Goal: Task Accomplishment & Management: Manage account settings

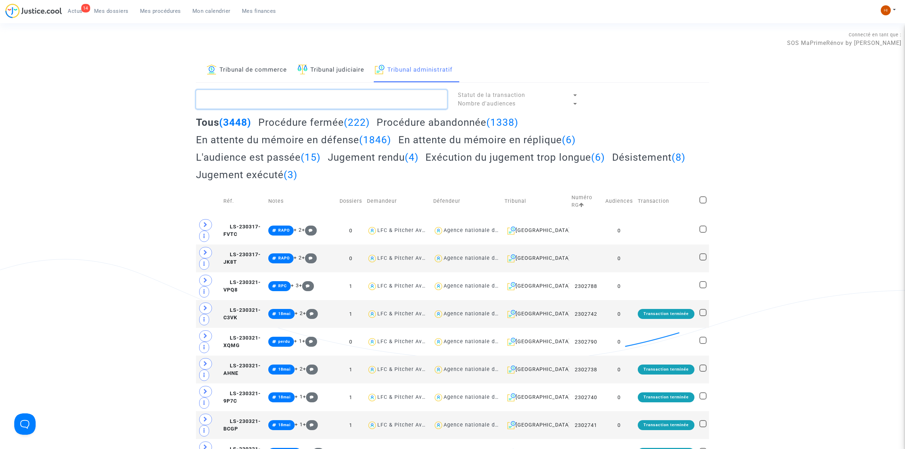
click at [380, 93] on textarea at bounding box center [321, 99] width 251 height 19
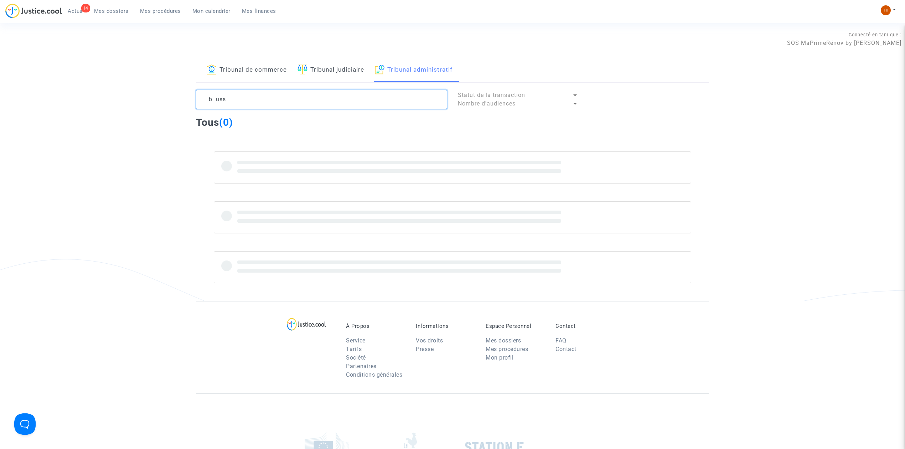
drag, startPoint x: 361, startPoint y: 99, endPoint x: 17, endPoint y: 114, distance: 343.7
click at [17, 114] on div "Tribunal de commerce Tribunal judiciaire Tribunal administratif b uss Statut de…" at bounding box center [452, 179] width 905 height 243
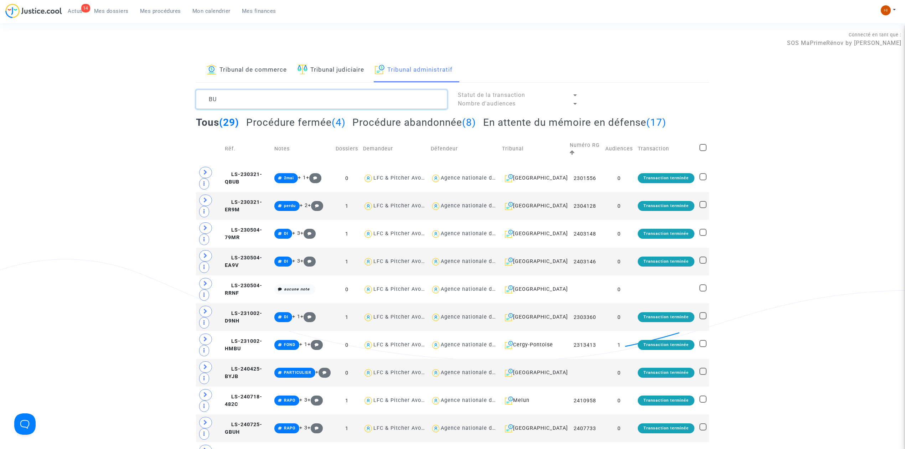
type textarea "B"
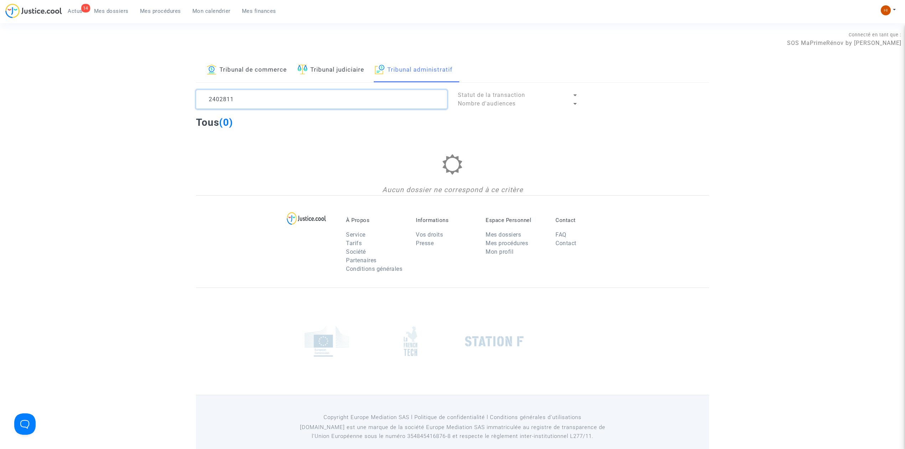
drag, startPoint x: 254, startPoint y: 95, endPoint x: 60, endPoint y: 83, distance: 193.8
click at [60, 83] on div "Tribunal de commerce Tribunal judiciaire Tribunal administratif 2402811 Statut …" at bounding box center [452, 126] width 905 height 137
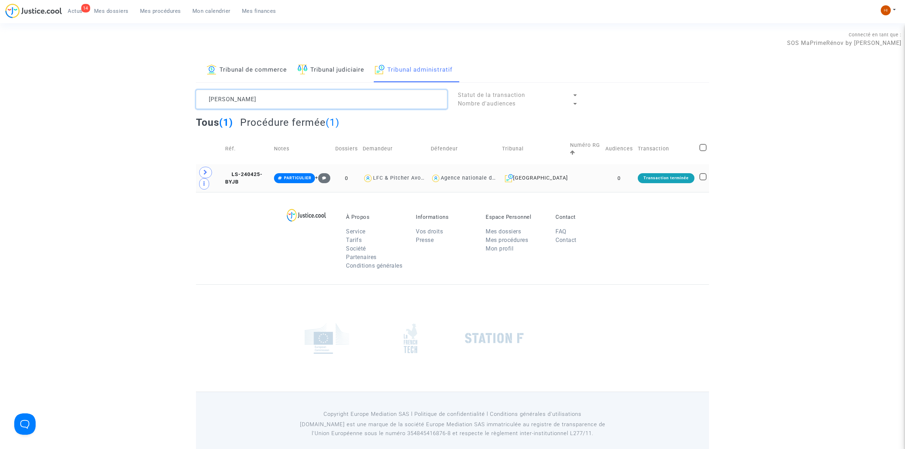
type textarea "BUSS"
click at [212, 175] on td at bounding box center [209, 178] width 27 height 28
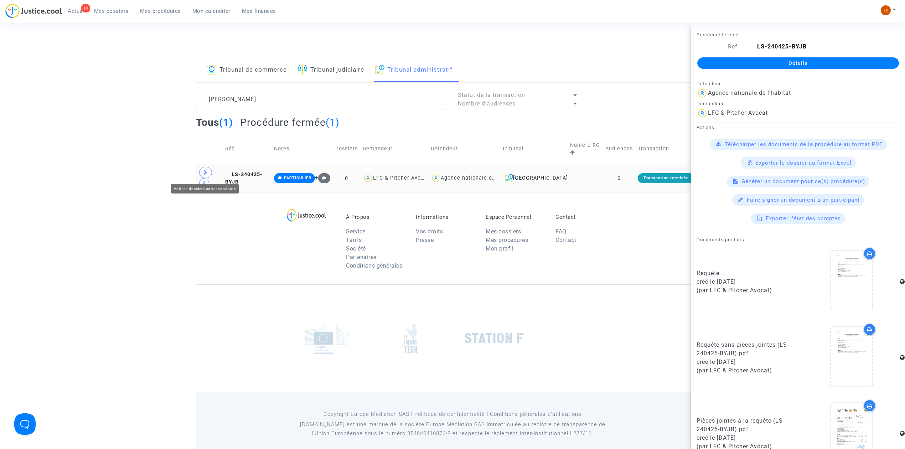
click at [208, 170] on span at bounding box center [205, 172] width 13 height 11
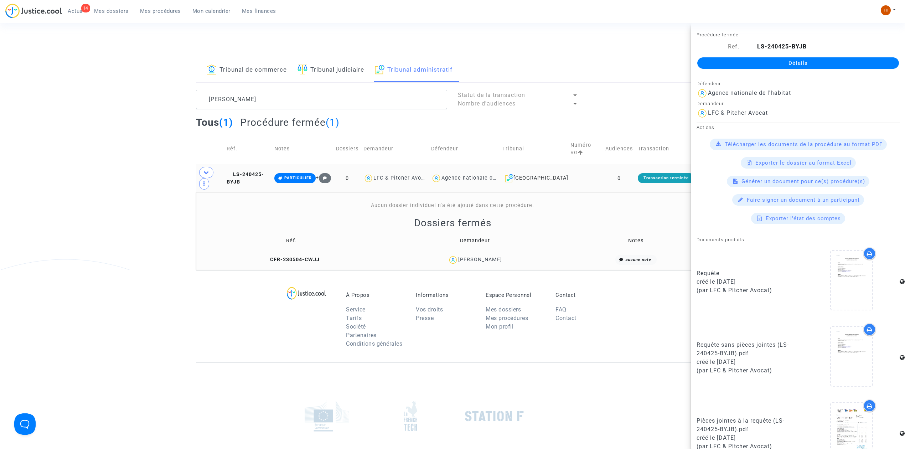
drag, startPoint x: 261, startPoint y: 174, endPoint x: 364, endPoint y: 170, distance: 103.4
click at [261, 174] on span "LS-240425-BYJB" at bounding box center [245, 178] width 37 height 14
click at [840, 62] on link "Détails" at bounding box center [798, 62] width 202 height 11
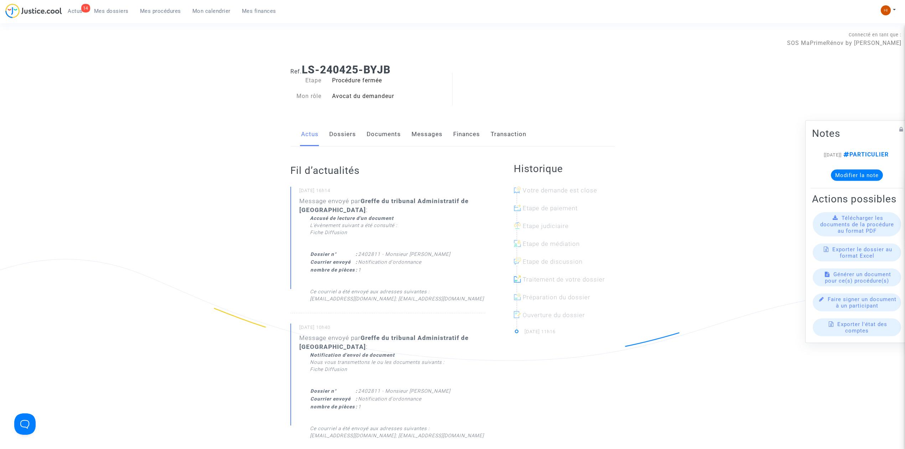
click at [373, 144] on link "Documents" at bounding box center [384, 135] width 34 height 24
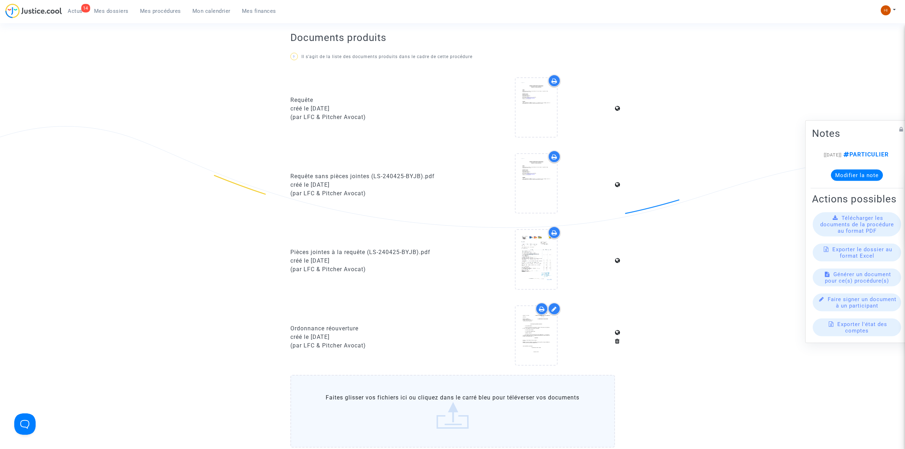
scroll to position [332, 0]
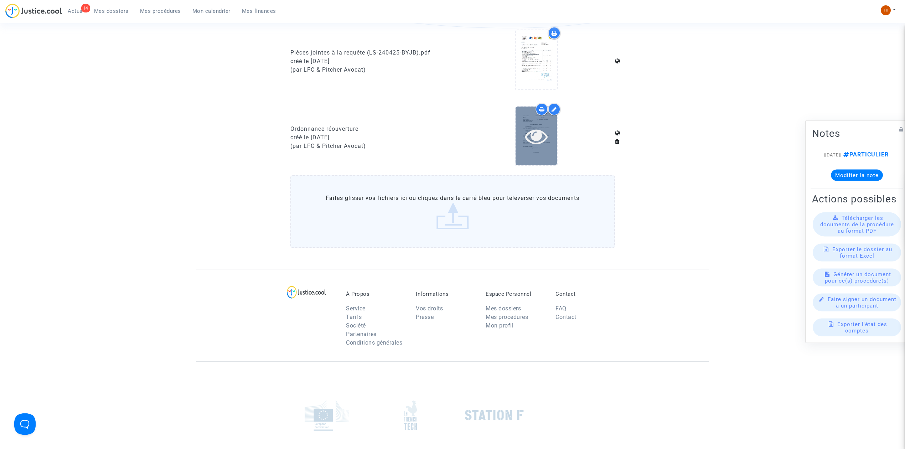
click at [535, 143] on icon at bounding box center [536, 136] width 23 height 23
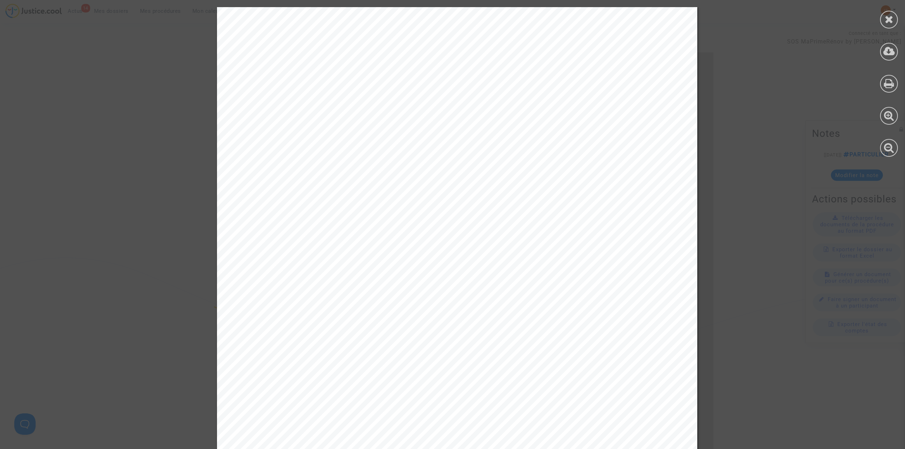
scroll to position [0, 0]
drag, startPoint x: 888, startPoint y: 7, endPoint x: 885, endPoint y: 15, distance: 7.8
click at [887, 7] on div at bounding box center [889, 82] width 32 height 164
click at [888, 19] on icon at bounding box center [888, 19] width 9 height 11
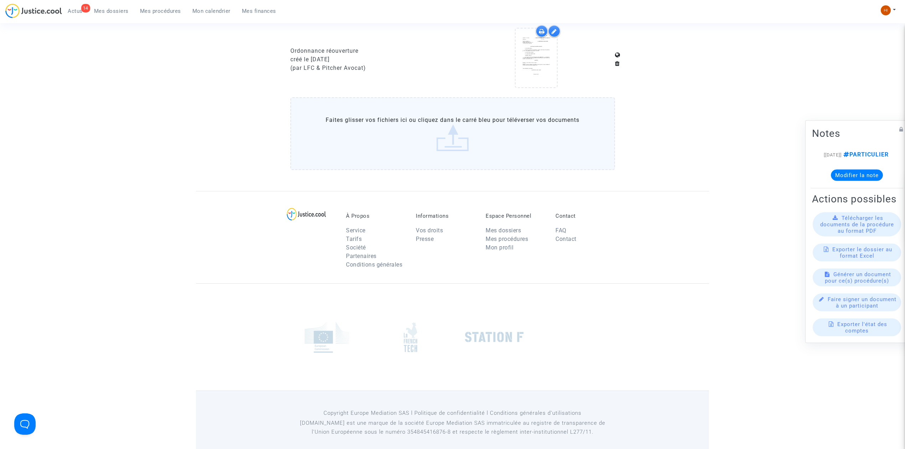
scroll to position [415, 0]
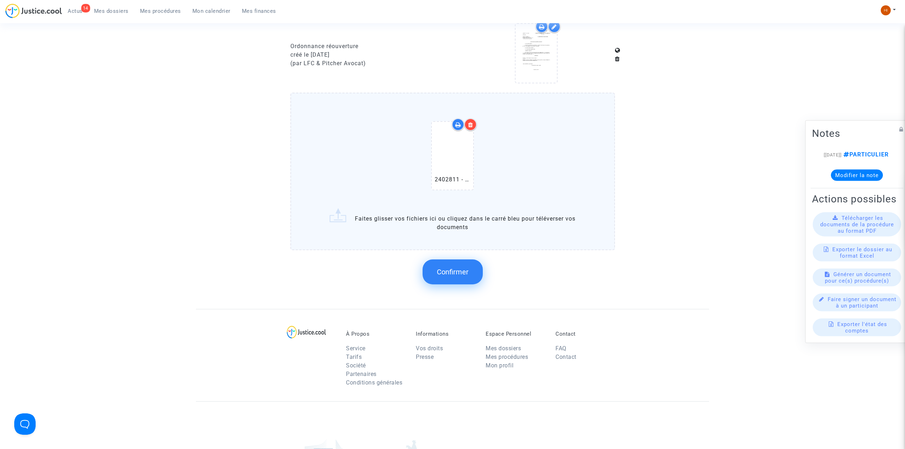
click at [444, 271] on span "Confirmer" at bounding box center [453, 271] width 32 height 9
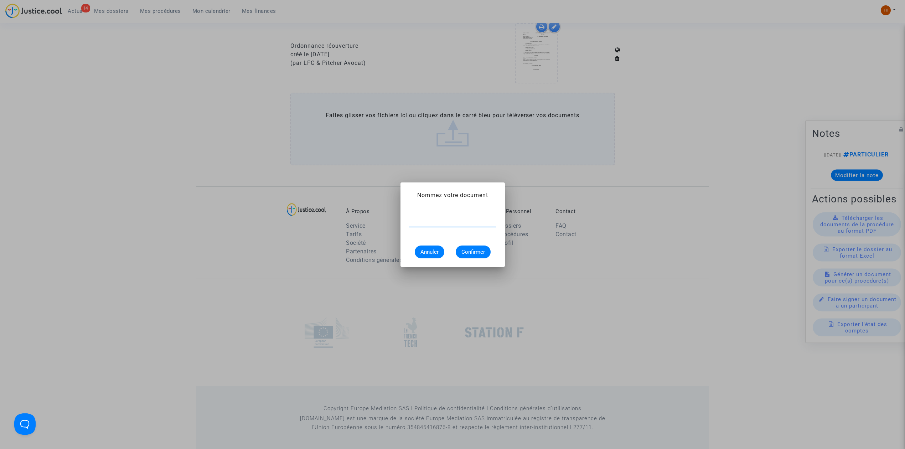
paste input "ORDONNANCE DE DESISTEMENT 2408697"
type input "ORDONNANCE DE DESISTEMENT"
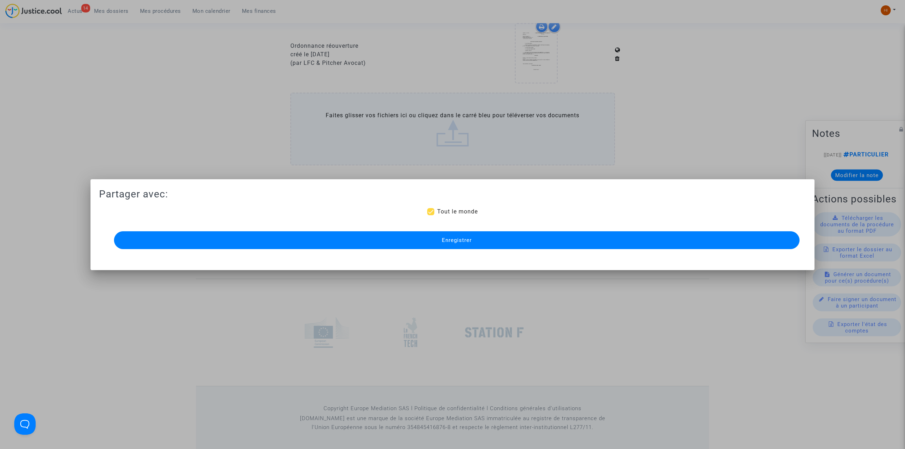
click at [328, 244] on button "Enregistrer" at bounding box center [456, 240] width 685 height 18
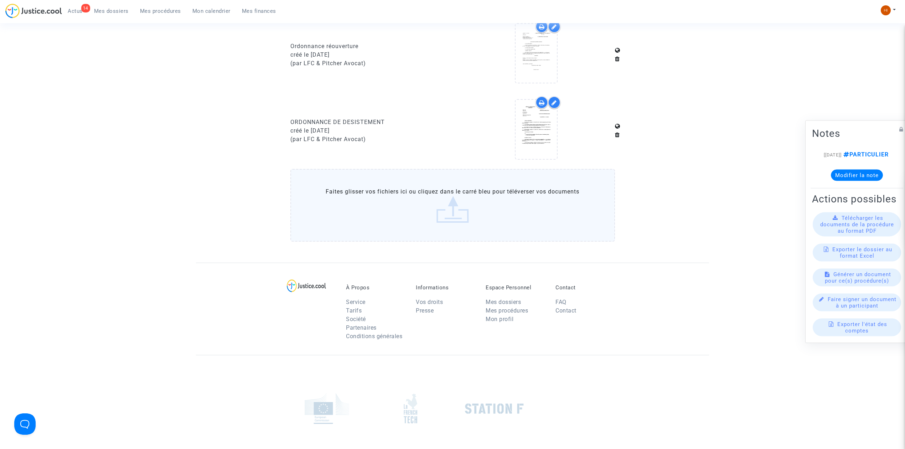
click at [168, 17] on div "14 Actus Mes dossiers Mes procédures Mon calendrier Mes finances" at bounding box center [143, 14] width 276 height 20
click at [167, 10] on span "Mes procédures" at bounding box center [160, 11] width 41 height 6
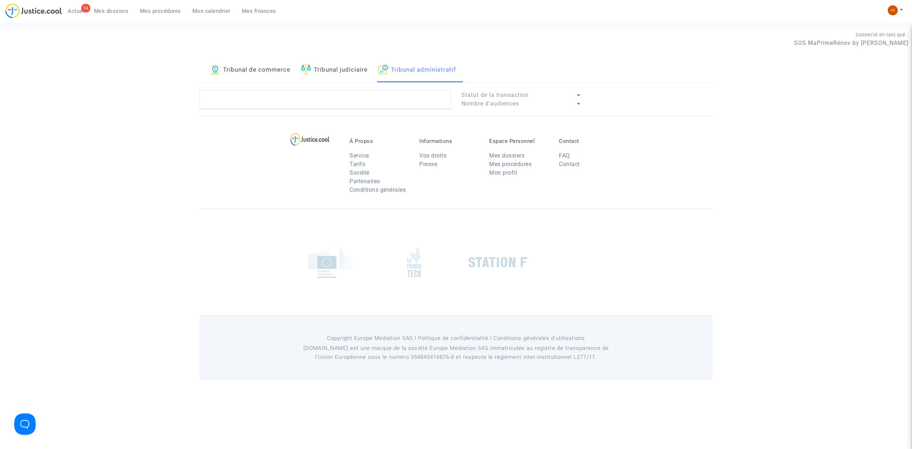
click at [316, 65] on link "Tribunal judiciaire" at bounding box center [334, 70] width 67 height 24
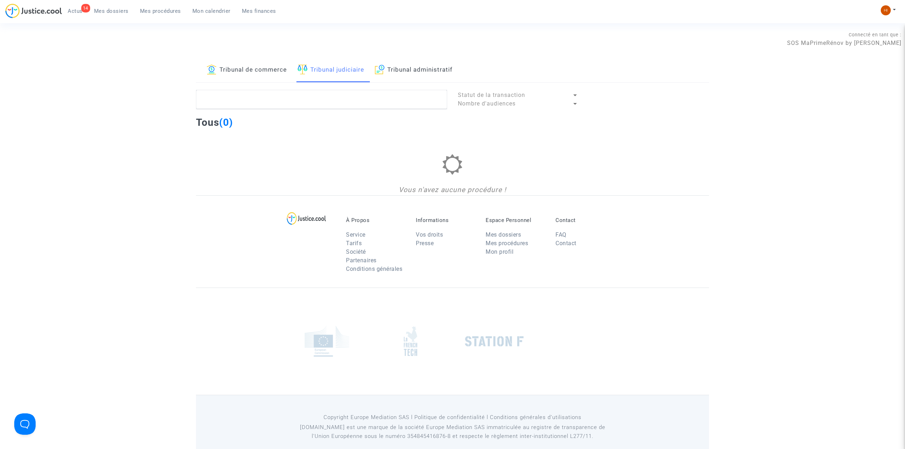
drag, startPoint x: 397, startPoint y: 69, endPoint x: 376, endPoint y: 100, distance: 37.4
click at [398, 69] on link "Tribunal administratif" at bounding box center [414, 70] width 78 height 24
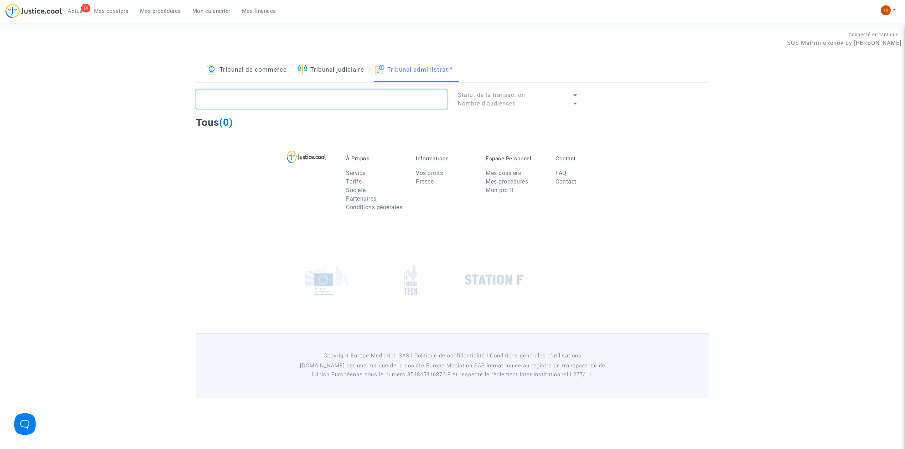
click at [372, 102] on textarea at bounding box center [321, 99] width 251 height 19
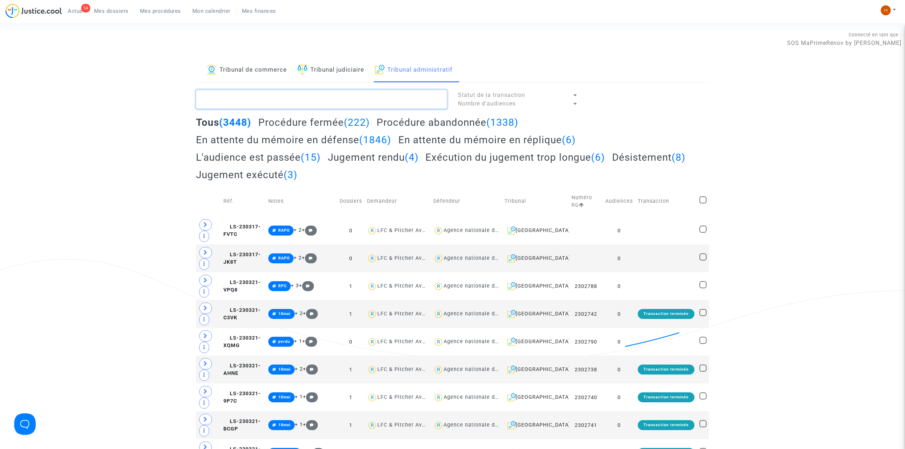
paste textarea "2409245_DRAPO_desist_MA_1155127852"
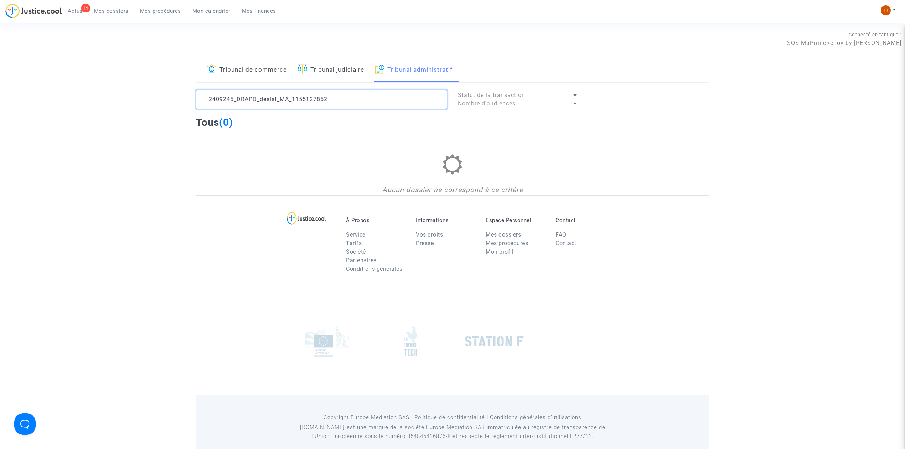
drag, startPoint x: 348, startPoint y: 99, endPoint x: 235, endPoint y: 102, distance: 112.9
click at [235, 102] on textarea at bounding box center [321, 99] width 251 height 19
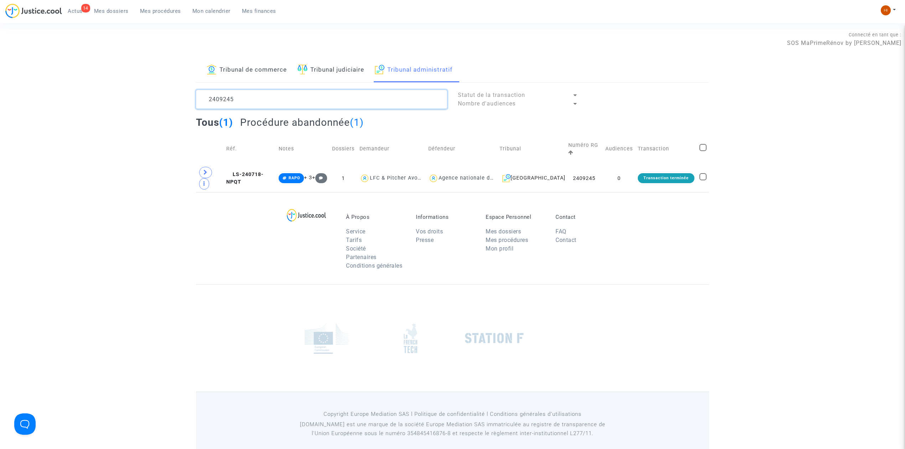
type textarea "2409245"
drag, startPoint x: 261, startPoint y: 176, endPoint x: 621, endPoint y: 174, distance: 359.7
click at [262, 175] on span "LS-240718-NPQT" at bounding box center [244, 178] width 37 height 14
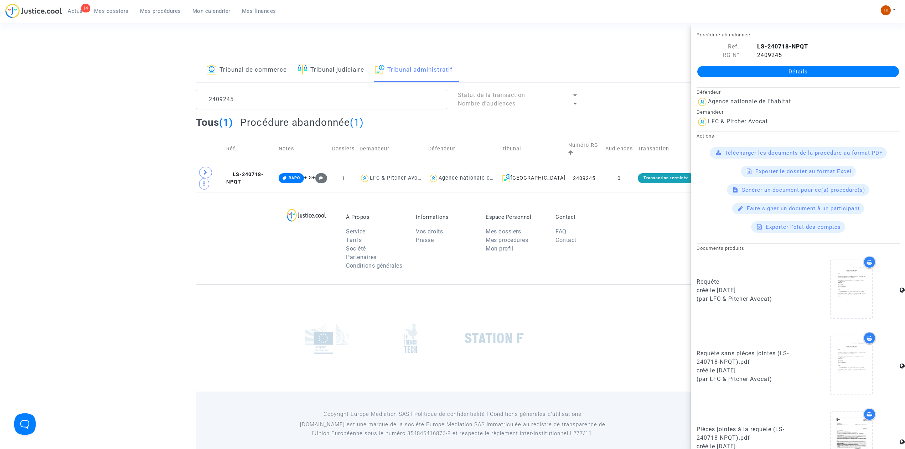
click at [771, 70] on link "Détails" at bounding box center [798, 71] width 202 height 11
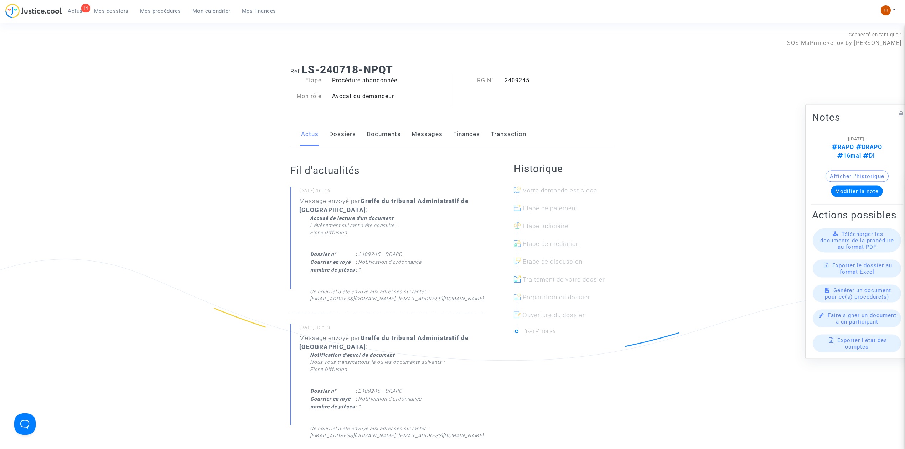
click at [396, 133] on link "Documents" at bounding box center [384, 135] width 34 height 24
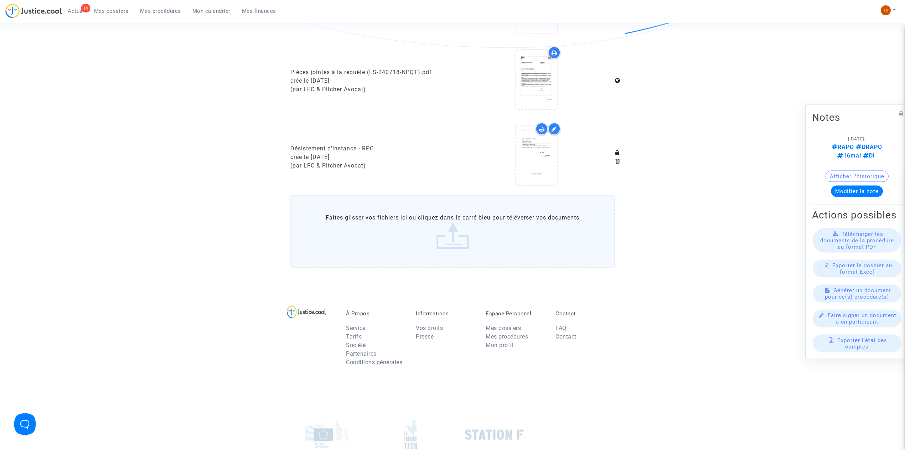
scroll to position [332, 0]
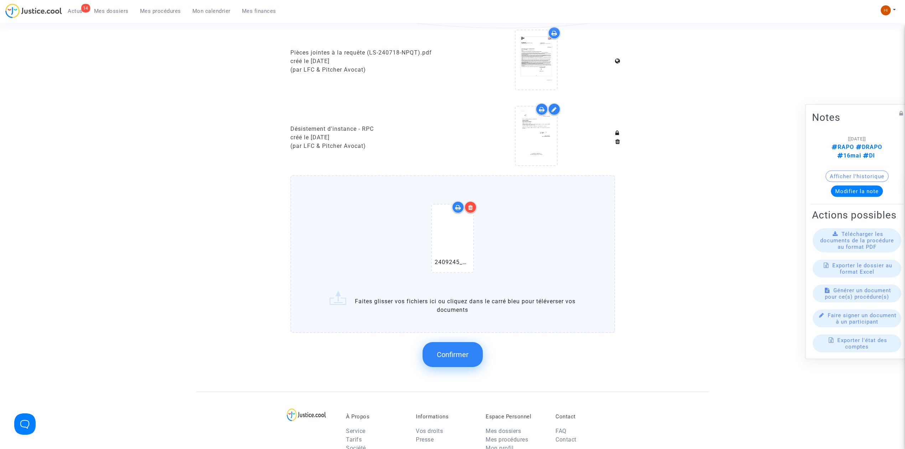
click at [476, 360] on button "Confirmer" at bounding box center [452, 354] width 60 height 25
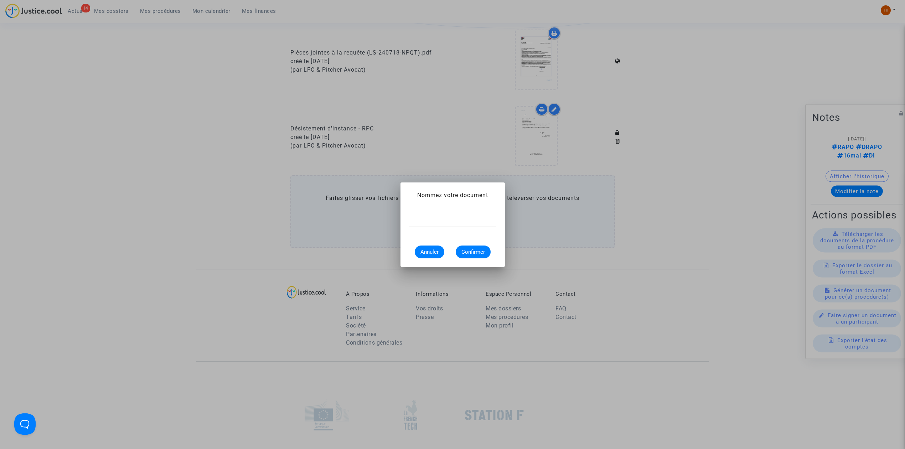
scroll to position [0, 0]
click at [449, 217] on div at bounding box center [452, 219] width 87 height 16
paste input "ORDONNANCE DE DESISTEMENT 2408697"
type input "ORDONNANCE DE DESISTEMENT"
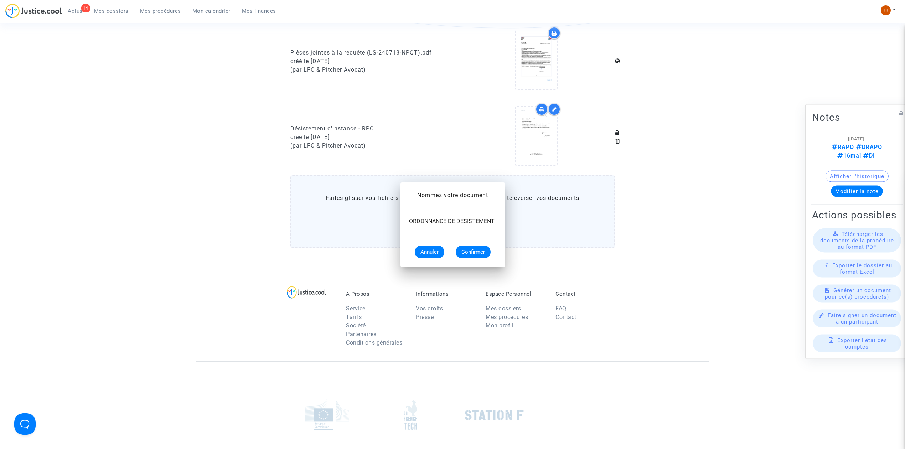
scroll to position [332, 0]
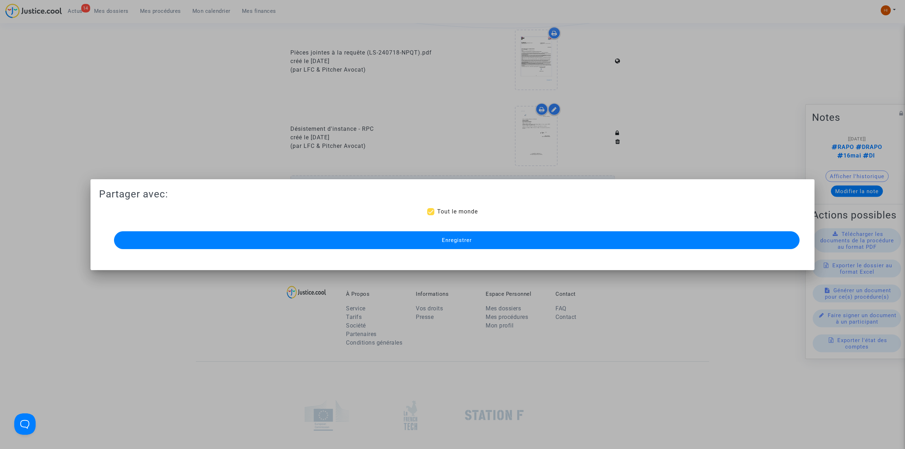
click at [451, 237] on span "Enregistrer" at bounding box center [457, 240] width 30 height 6
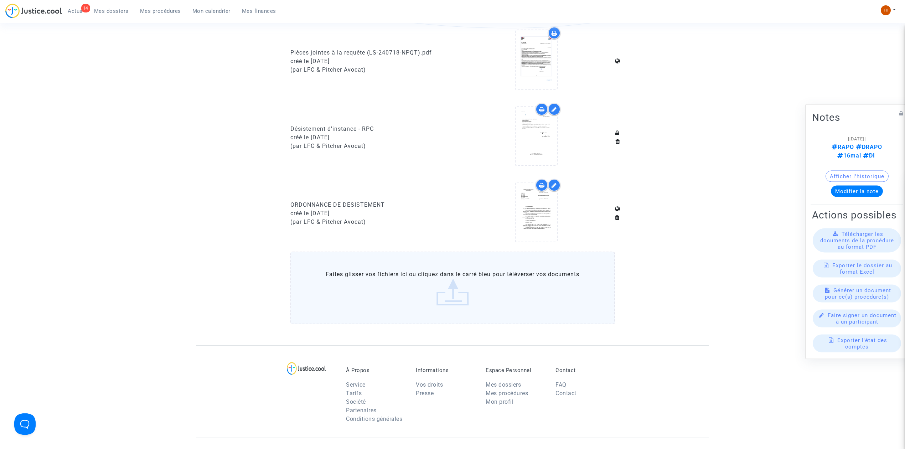
drag, startPoint x: 154, startPoint y: 14, endPoint x: 230, endPoint y: 28, distance: 77.3
click at [154, 14] on span "Mes procédures" at bounding box center [160, 11] width 41 height 6
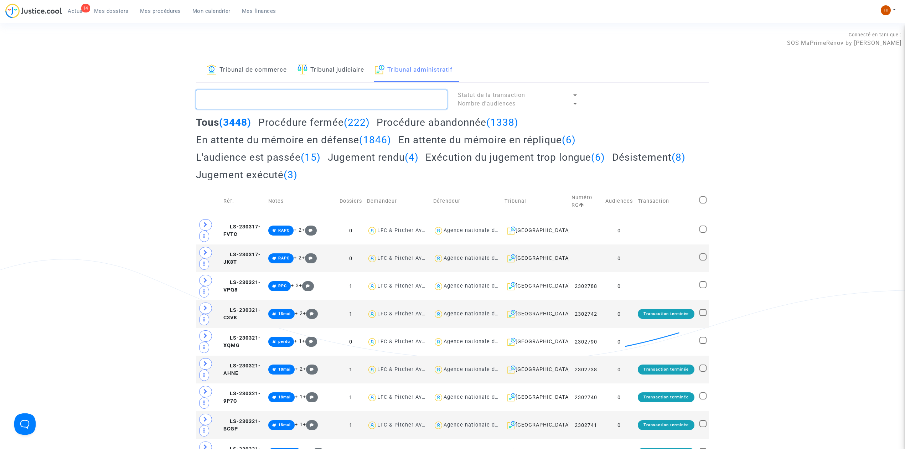
click at [332, 95] on textarea at bounding box center [321, 99] width 251 height 19
paste textarea "2409246"
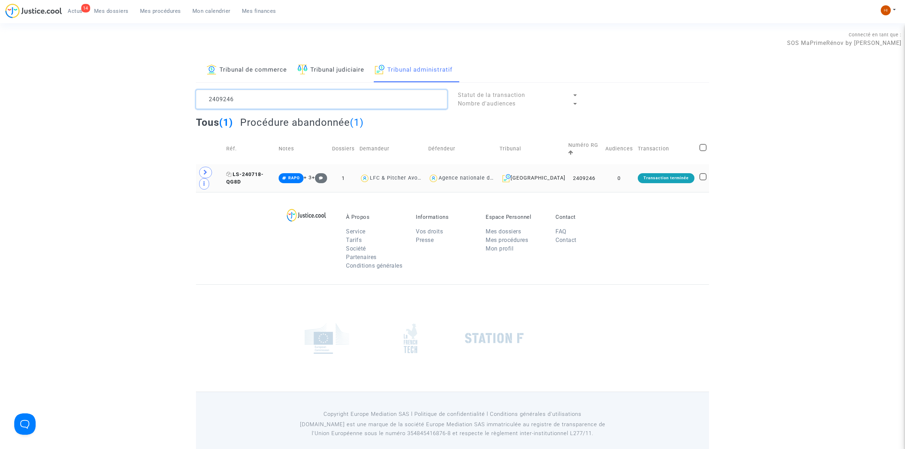
type textarea "2409246"
click at [263, 174] on span "LS-240718-QG8D" at bounding box center [244, 178] width 37 height 14
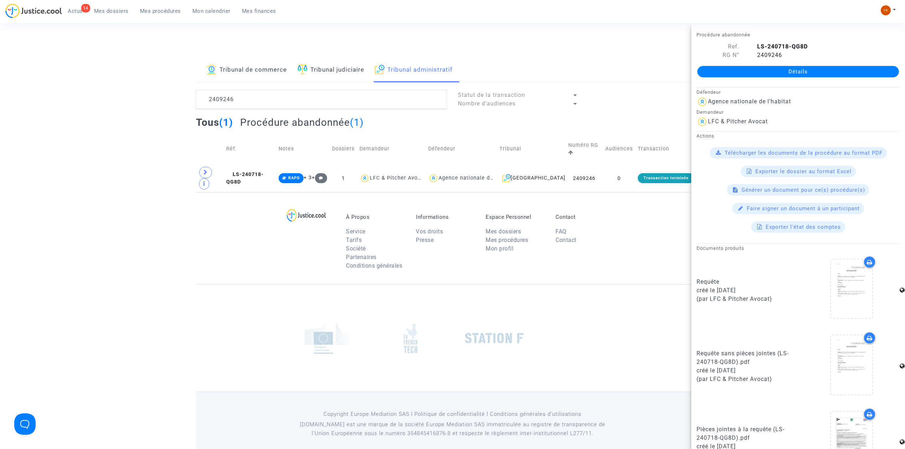
click at [760, 68] on link "Détails" at bounding box center [798, 71] width 202 height 11
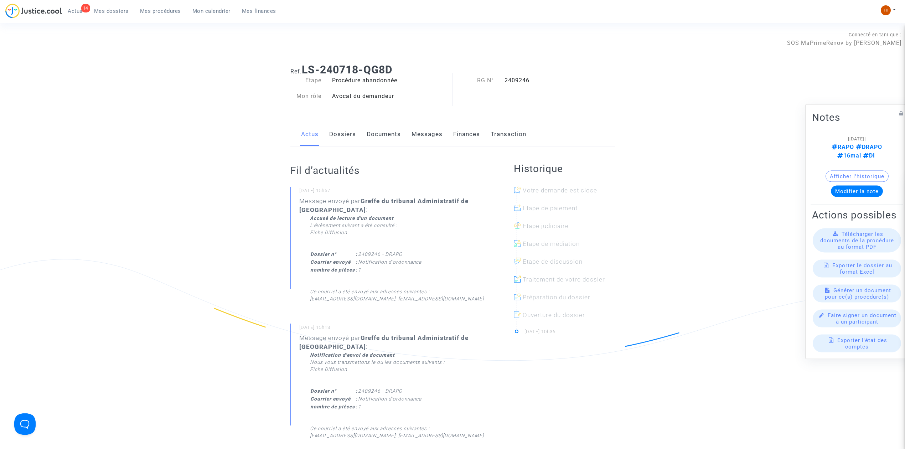
click at [393, 138] on link "Documents" at bounding box center [384, 135] width 34 height 24
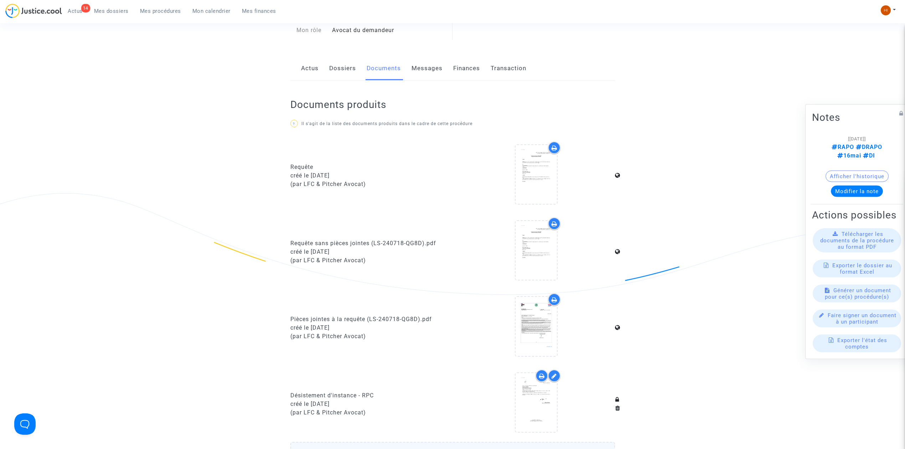
scroll to position [332, 0]
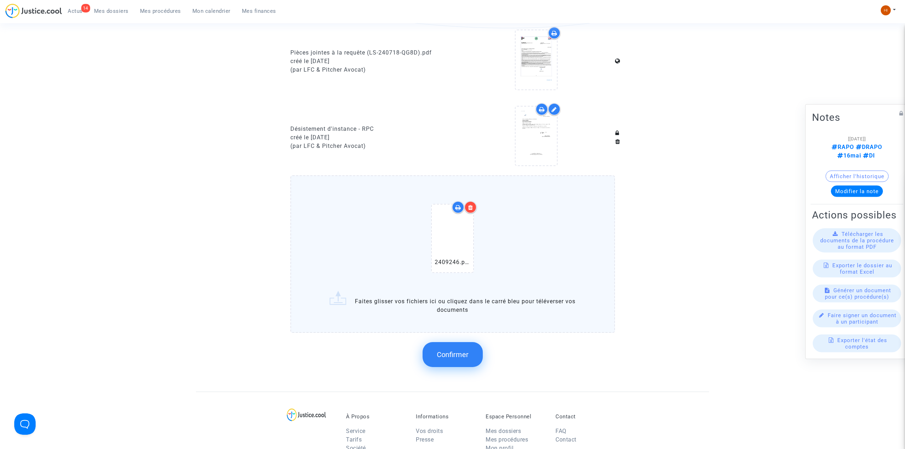
click at [459, 350] on span "Confirmer" at bounding box center [453, 354] width 32 height 9
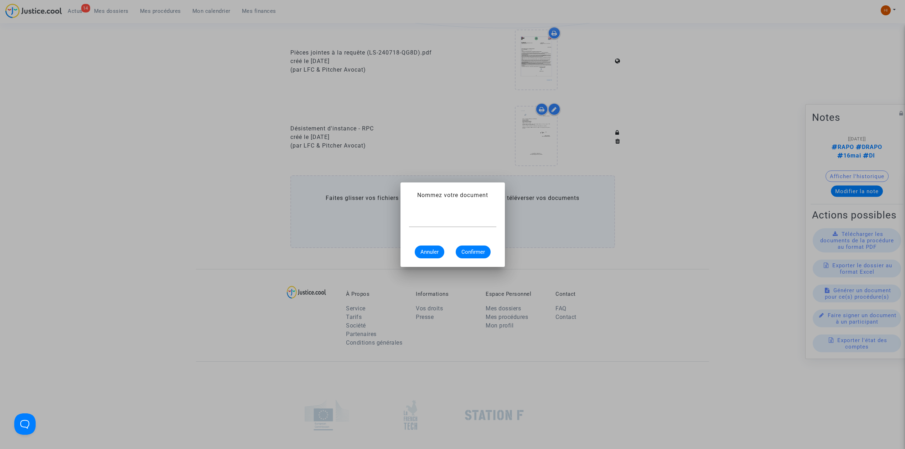
scroll to position [0, 0]
paste input "ORDONNANCE DE DESISTEMENT 2408697"
type input "ORDONNANCE DE DESISTEMENT"
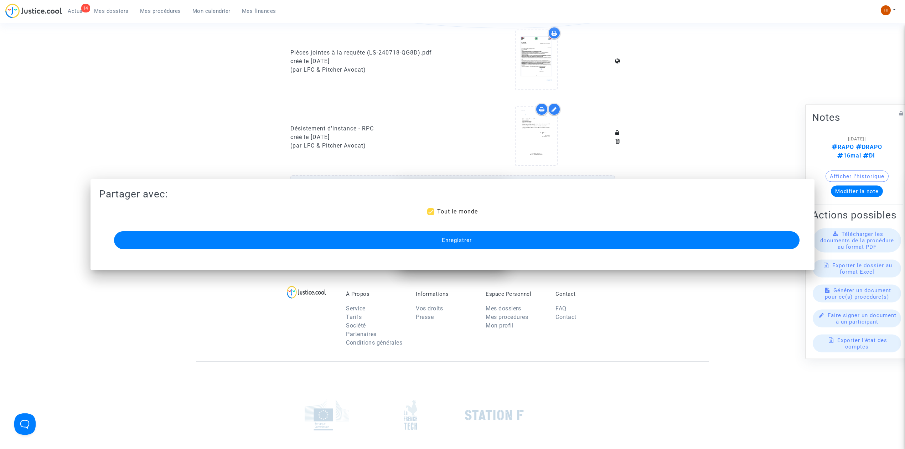
scroll to position [332, 0]
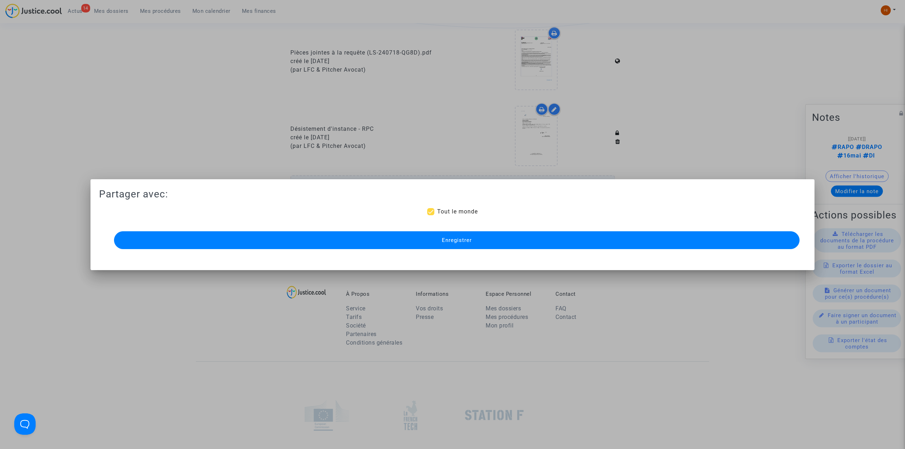
click at [319, 244] on button "Enregistrer" at bounding box center [456, 240] width 685 height 18
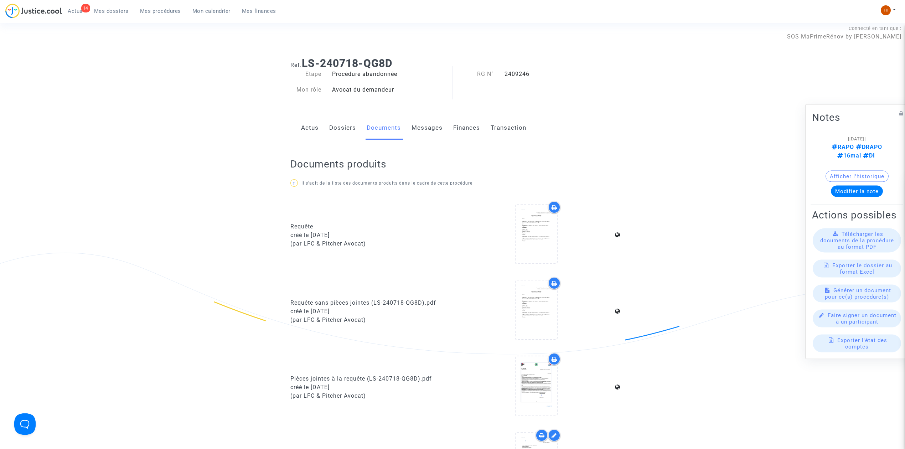
scroll to position [0, 0]
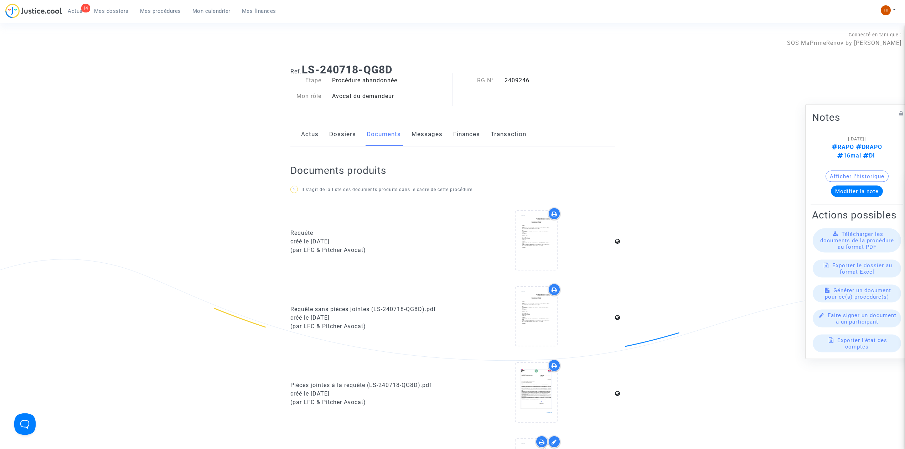
drag, startPoint x: 155, startPoint y: 12, endPoint x: 253, endPoint y: 29, distance: 99.5
click at [155, 12] on span "Mes procédures" at bounding box center [160, 11] width 41 height 6
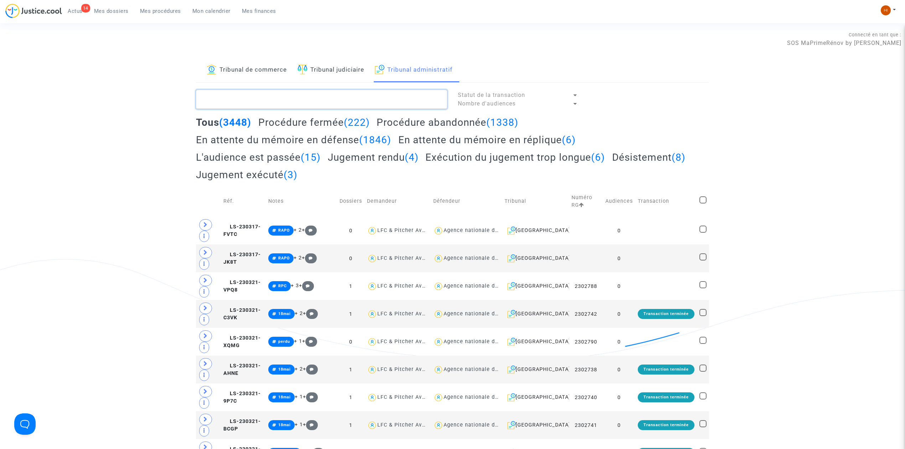
click at [364, 95] on textarea at bounding box center [321, 99] width 251 height 19
click at [303, 93] on textarea at bounding box center [321, 99] width 251 height 19
paste textarea "ORDONNANCE DE DESISTEMENT 2408697"
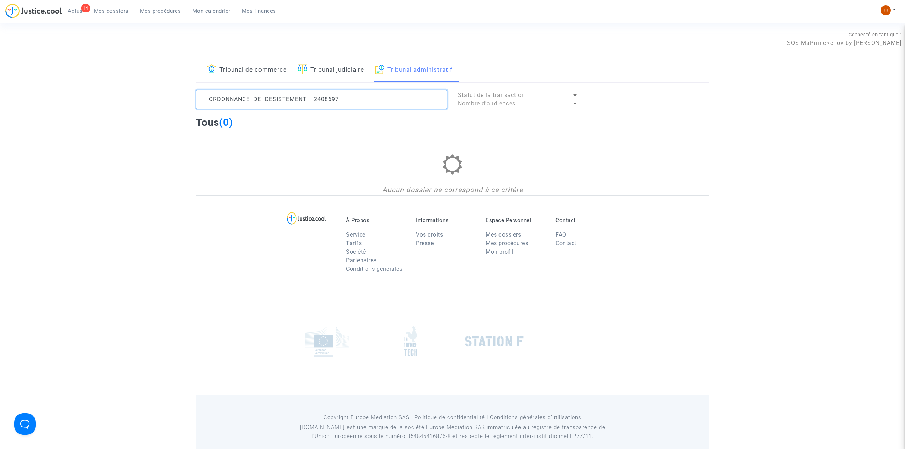
drag, startPoint x: 311, startPoint y: 103, endPoint x: 177, endPoint y: 88, distance: 134.0
click at [182, 88] on div "Tribunal de commerce Tribunal judiciaire Tribunal administratif ORDONNANCE DE D…" at bounding box center [452, 126] width 905 height 137
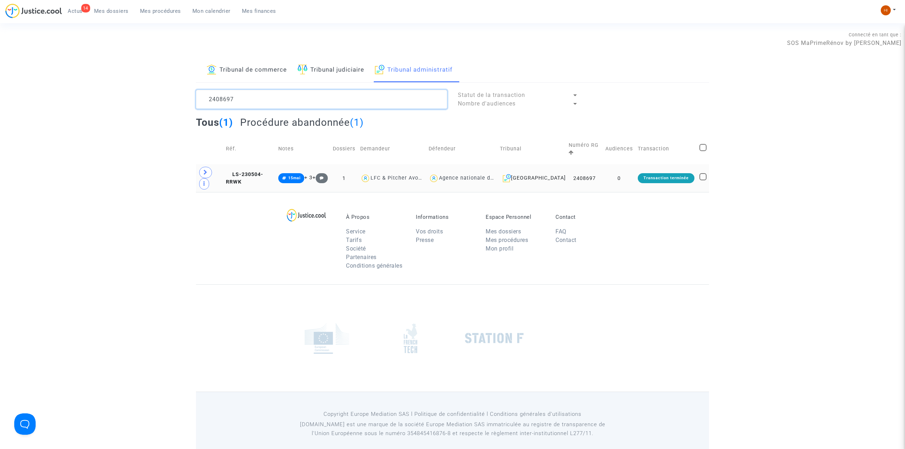
type textarea "2408697"
drag, startPoint x: 270, startPoint y: 187, endPoint x: 282, endPoint y: 180, distance: 13.9
click at [270, 184] on td "LS-230504-RRWK" at bounding box center [249, 178] width 52 height 28
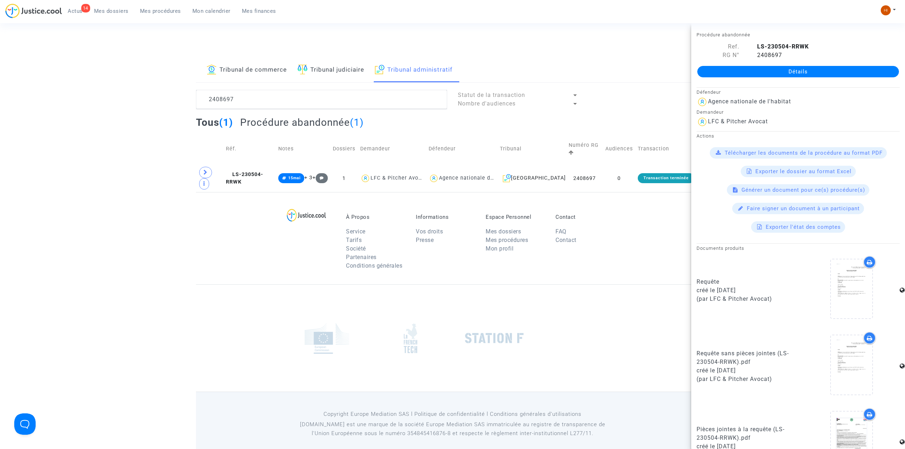
click at [717, 64] on div "Détails" at bounding box center [798, 71] width 214 height 24
click at [781, 70] on link "Détails" at bounding box center [798, 71] width 202 height 11
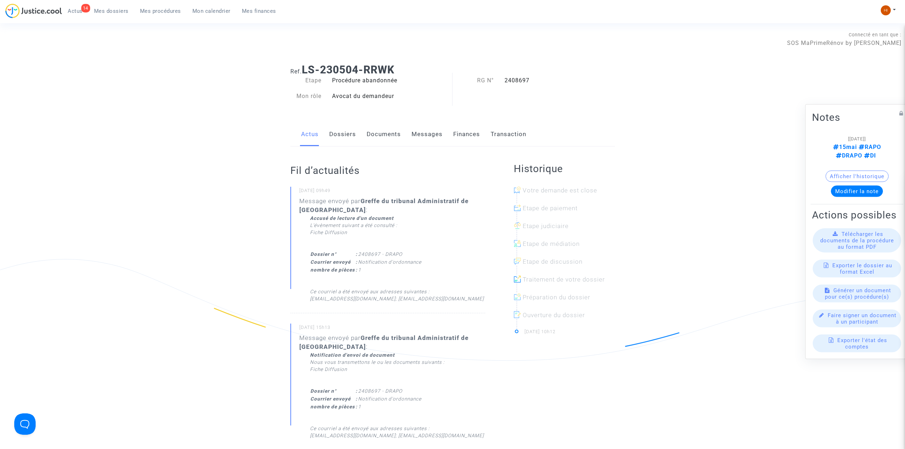
click at [390, 134] on link "Documents" at bounding box center [384, 135] width 34 height 24
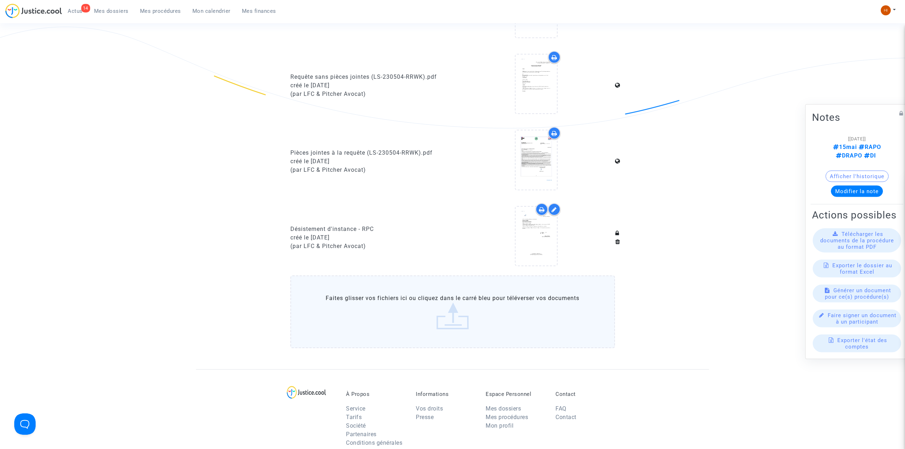
scroll to position [332, 0]
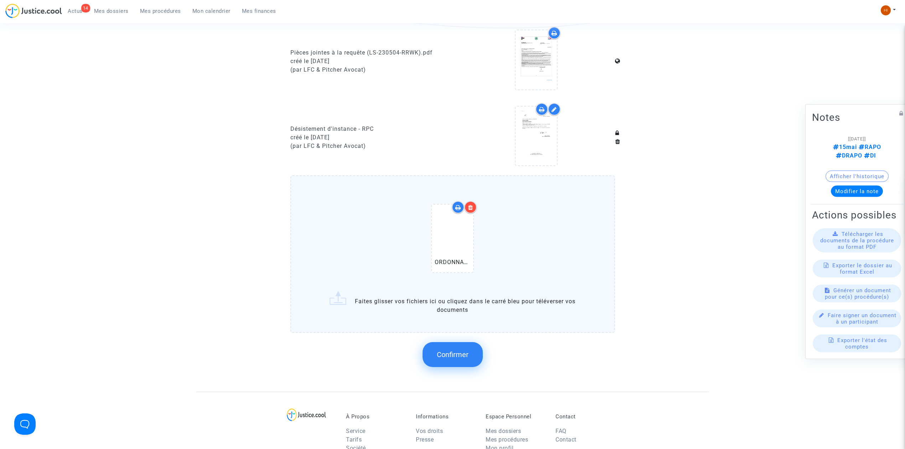
click at [464, 350] on span "Confirmer" at bounding box center [453, 354] width 32 height 9
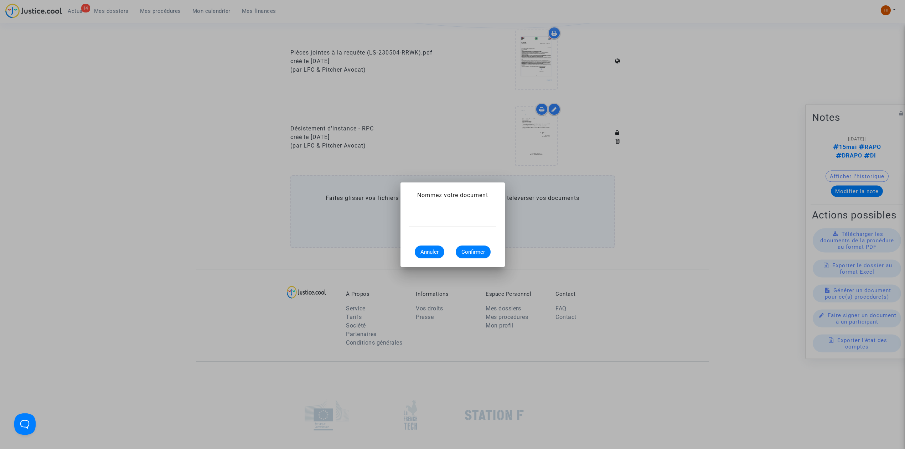
paste input "ORDONNANCE DE DESISTEMENT 2408697"
type input "ORDONNANCE DE DESISTEMENT 2408697"
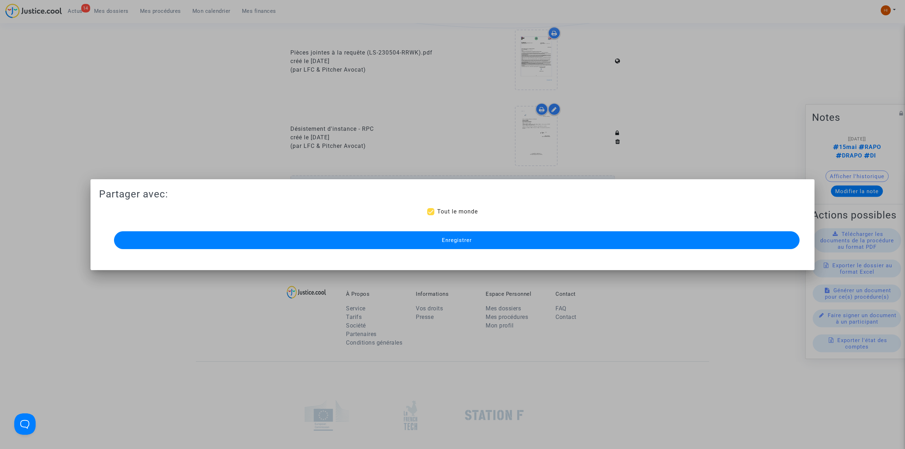
click at [405, 244] on button "Enregistrer" at bounding box center [456, 240] width 685 height 18
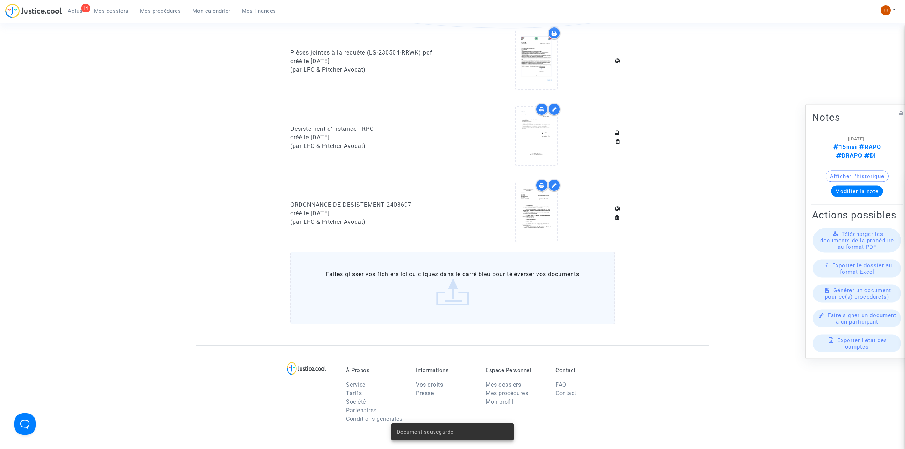
click at [155, 19] on div "14 Actus Mes dossiers Mes procédures Mon calendrier Mes finances" at bounding box center [143, 14] width 276 height 20
click at [165, 10] on span "Mes procédures" at bounding box center [160, 11] width 41 height 6
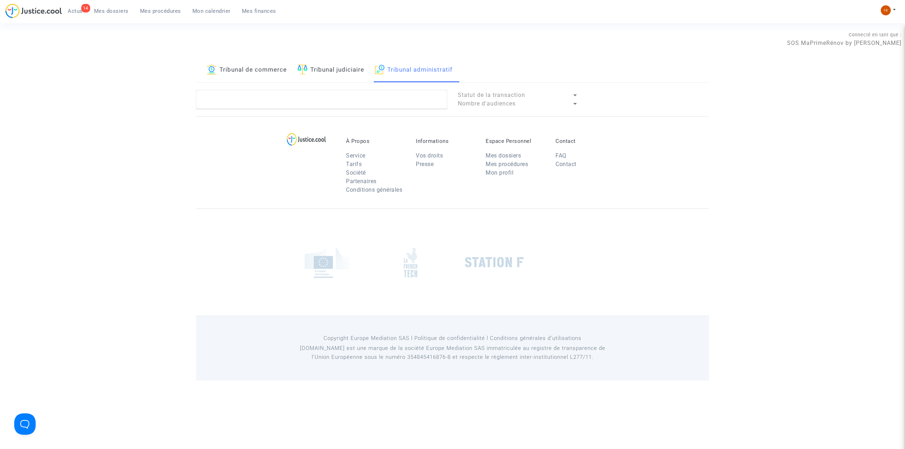
click at [400, 109] on lawsuits-list "Statut de la transaction Nombre d'audiences" at bounding box center [452, 99] width 513 height 19
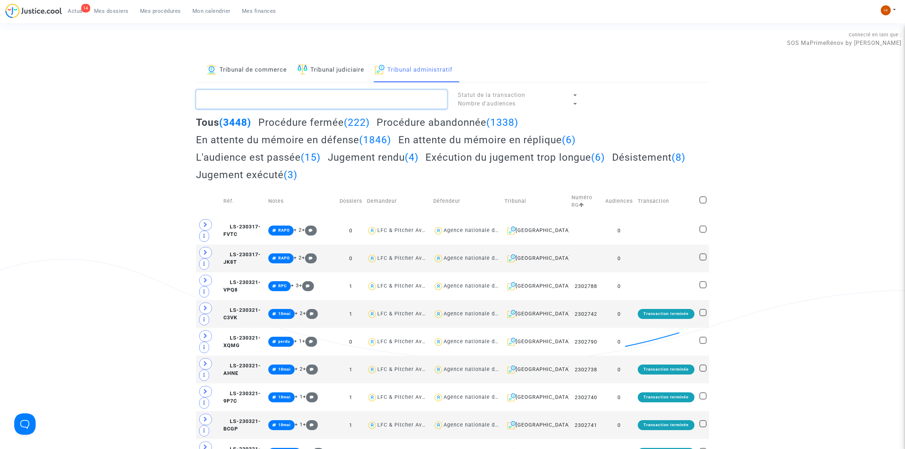
click at [405, 100] on textarea at bounding box center [321, 99] width 251 height 19
paste textarea "ORDONNANCE DE DESISTEMENT 2408697"
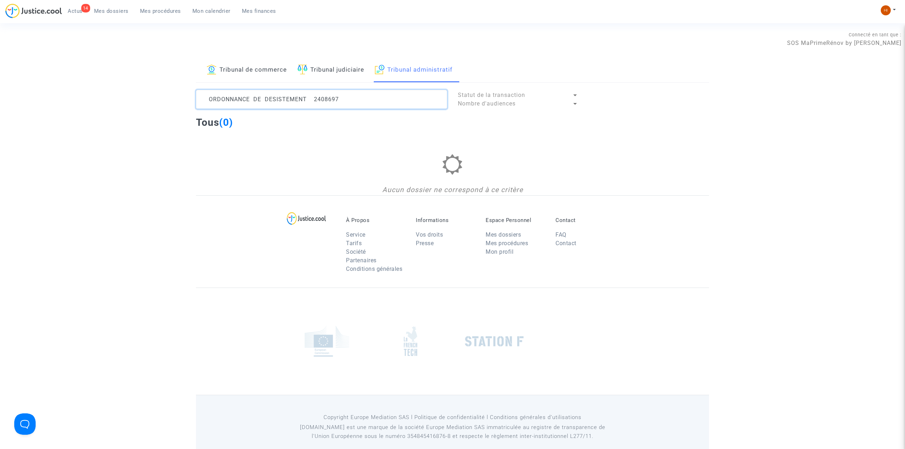
drag, startPoint x: 309, startPoint y: 97, endPoint x: 0, endPoint y: 90, distance: 308.9
click at [0, 90] on div "Tribunal de commerce Tribunal judiciaire Tribunal administratif ORDONNANCE DE D…" at bounding box center [452, 126] width 905 height 137
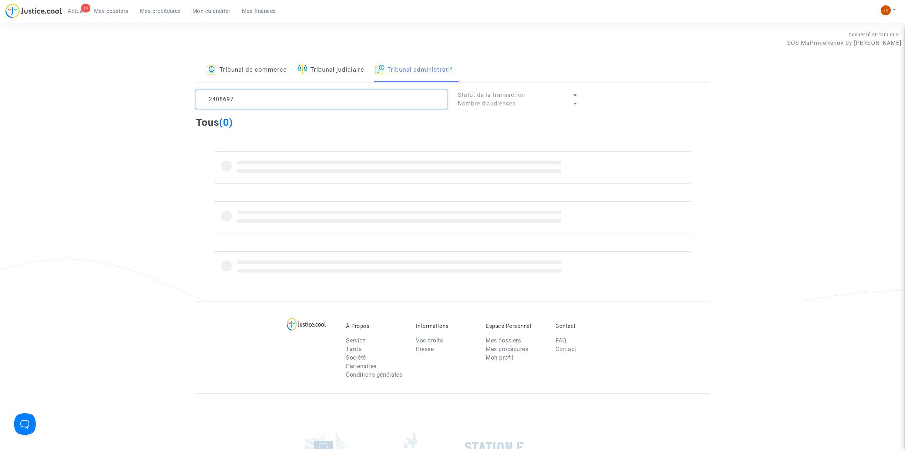
click at [259, 93] on textarea at bounding box center [321, 99] width 251 height 19
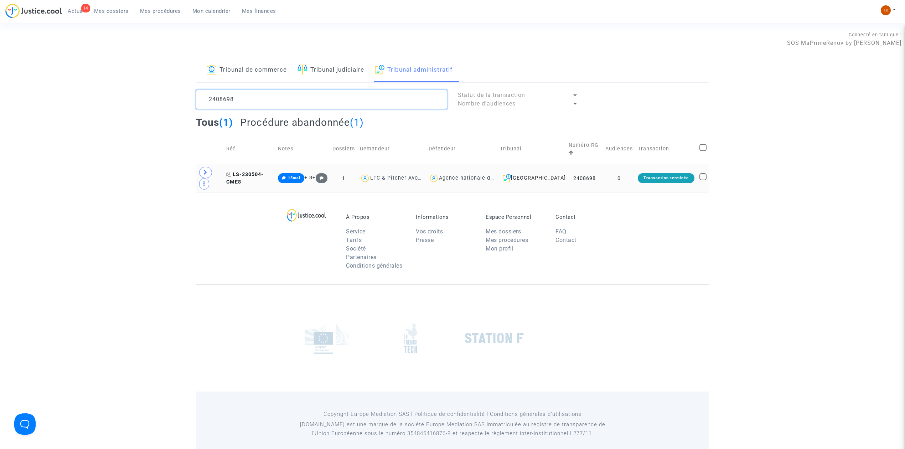
type textarea "2408698"
click at [245, 177] on span "LS-230504-CME8" at bounding box center [244, 178] width 37 height 14
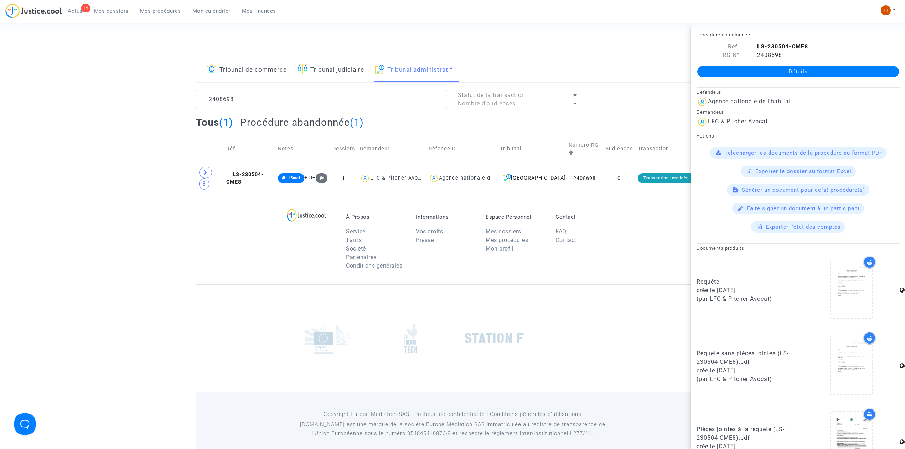
click at [841, 74] on link "Détails" at bounding box center [798, 71] width 202 height 11
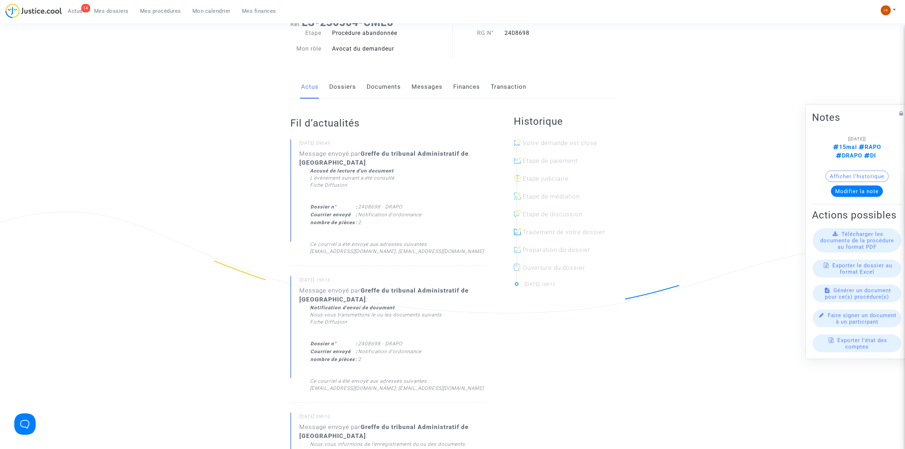
click at [372, 86] on link "Documents" at bounding box center [384, 87] width 34 height 24
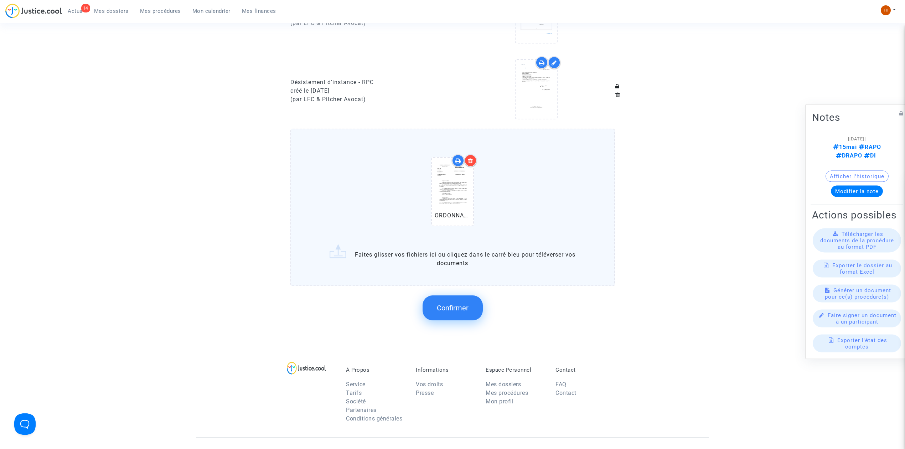
scroll to position [380, 0]
click at [466, 303] on span "Confirmer" at bounding box center [453, 307] width 32 height 9
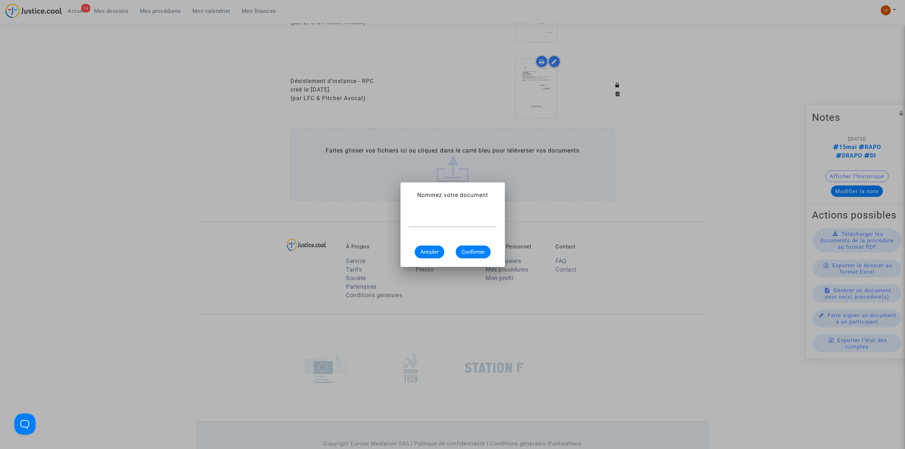
scroll to position [0, 0]
paste input "ORDONNANCE DE DESISTEMENT 2408697"
type input "ORDONNANCE DE DESISTEMENT 2408698"
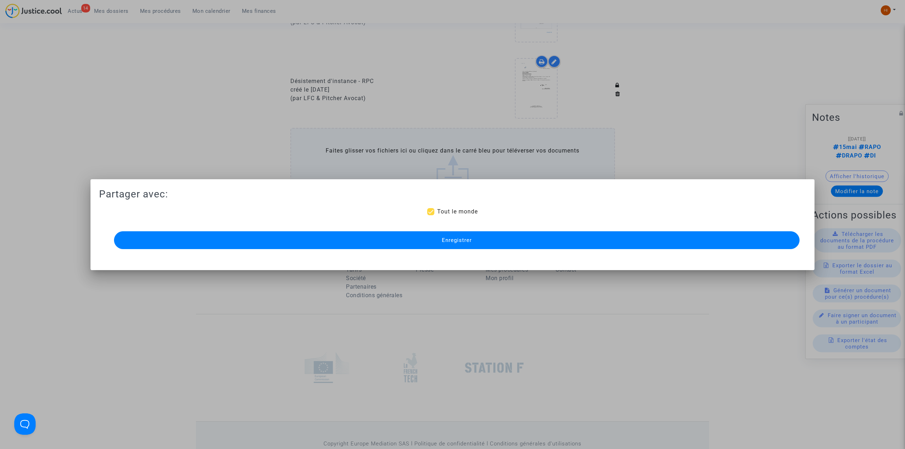
click at [515, 250] on div "Enregistrer" at bounding box center [452, 239] width 685 height 21
click at [244, 230] on div "Enregistrer" at bounding box center [452, 239] width 685 height 21
click at [246, 243] on button "Enregistrer" at bounding box center [456, 240] width 685 height 18
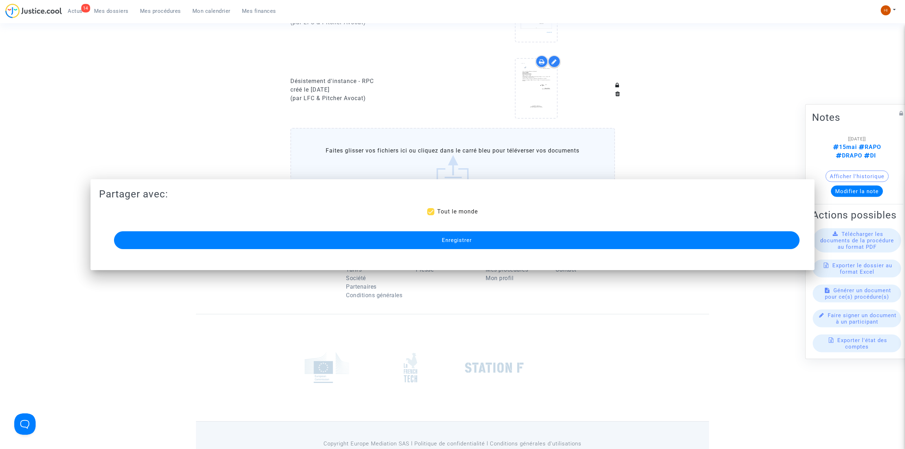
scroll to position [380, 0]
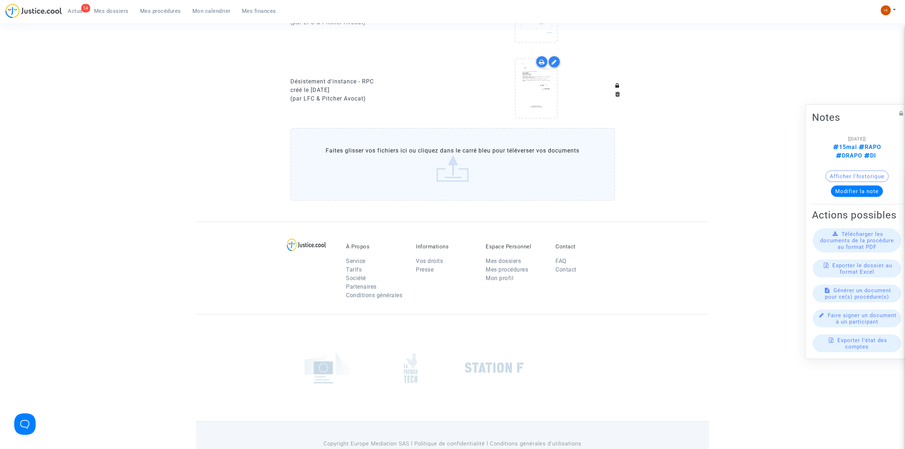
drag, startPoint x: 165, startPoint y: 12, endPoint x: 259, endPoint y: 33, distance: 96.5
click at [165, 12] on span "Mes procédures" at bounding box center [160, 11] width 41 height 6
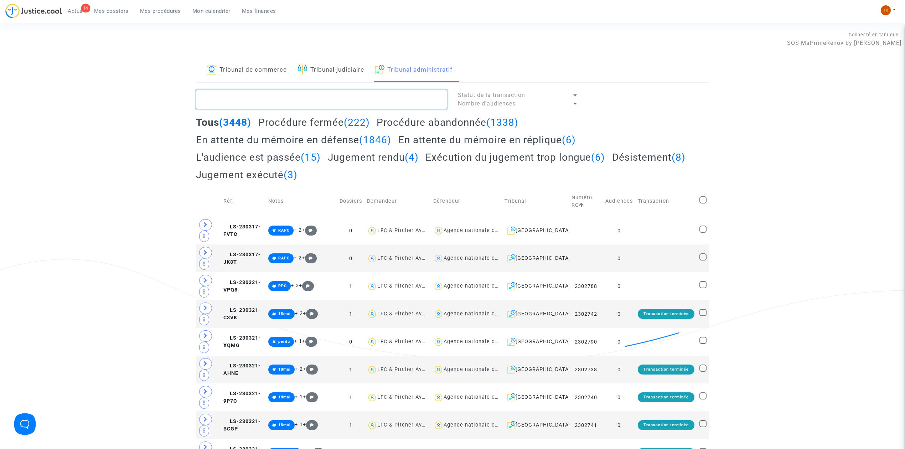
click at [415, 90] on textarea at bounding box center [321, 99] width 251 height 19
paste textarea "ORDONNANCE DE DESISTEMENT 2408748"
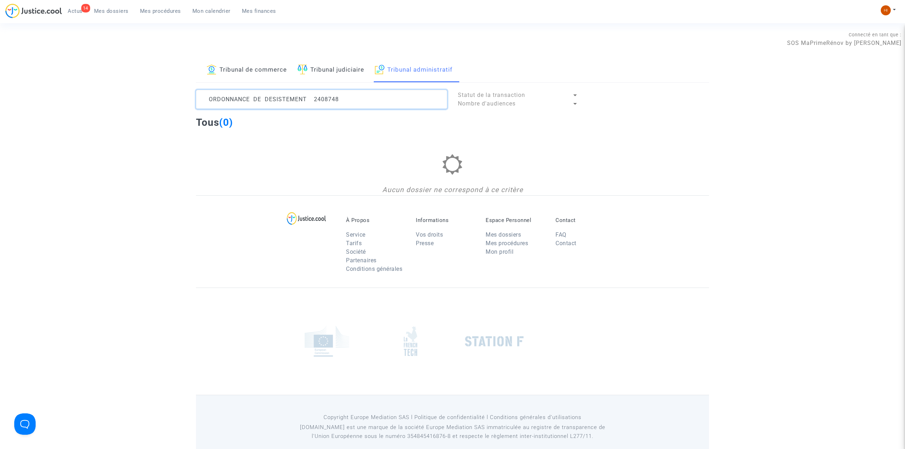
drag, startPoint x: 313, startPoint y: 98, endPoint x: 141, endPoint y: 67, distance: 174.7
click at [150, 71] on div "Tribunal de commerce Tribunal judiciaire Tribunal administratif ORDONNANCE DE D…" at bounding box center [452, 126] width 905 height 137
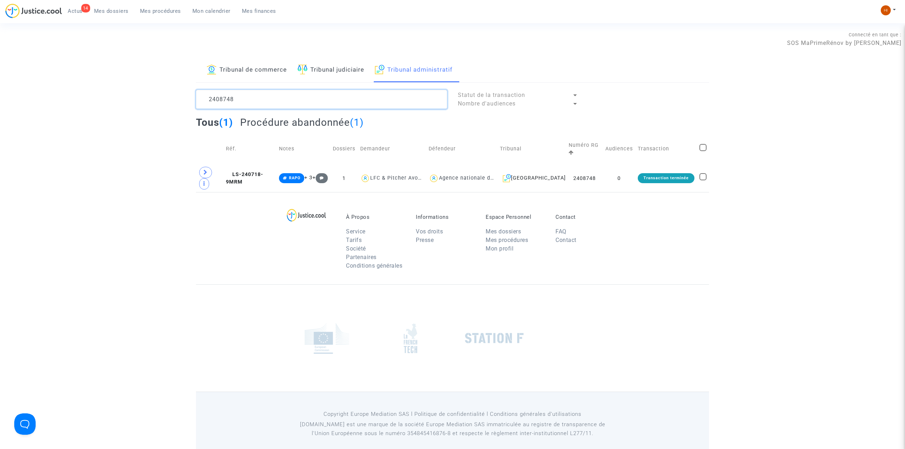
type textarea "2408748"
drag, startPoint x: 250, startPoint y: 177, endPoint x: 256, endPoint y: 177, distance: 5.7
click at [250, 177] on span "LS-240718-9MRM" at bounding box center [244, 178] width 37 height 14
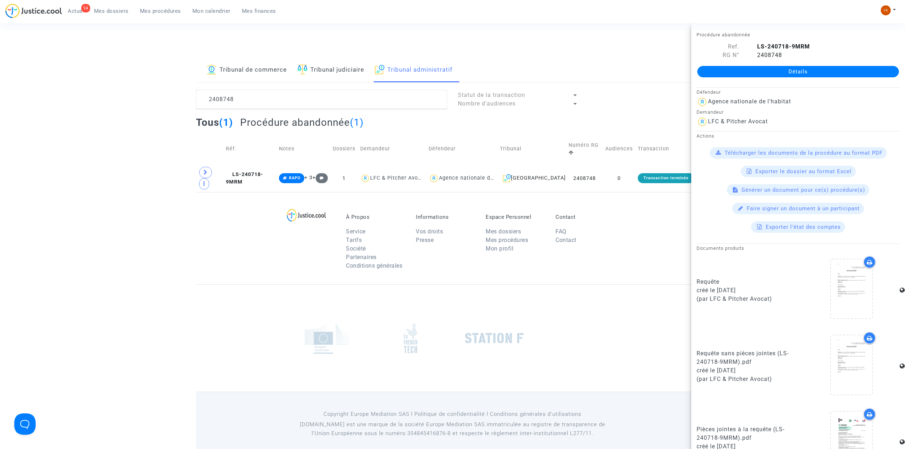
click at [761, 78] on div "Détails" at bounding box center [798, 71] width 214 height 24
click at [721, 72] on link "Détails" at bounding box center [798, 71] width 202 height 11
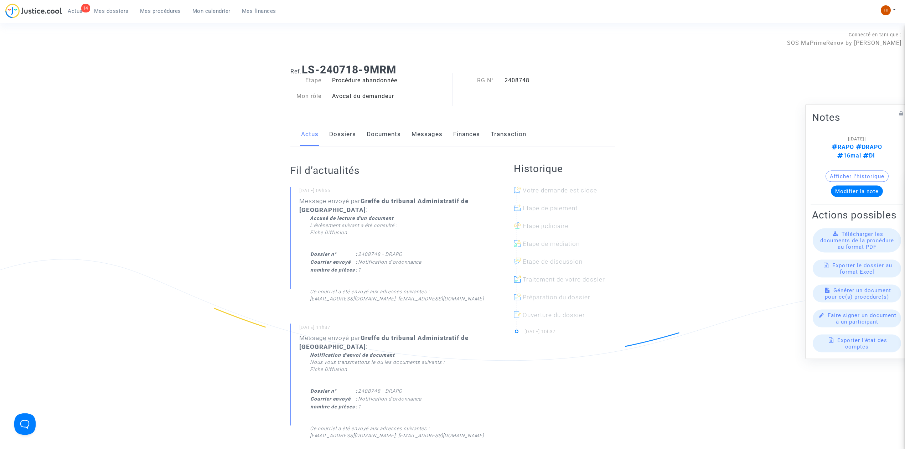
click at [388, 133] on link "Documents" at bounding box center [384, 135] width 34 height 24
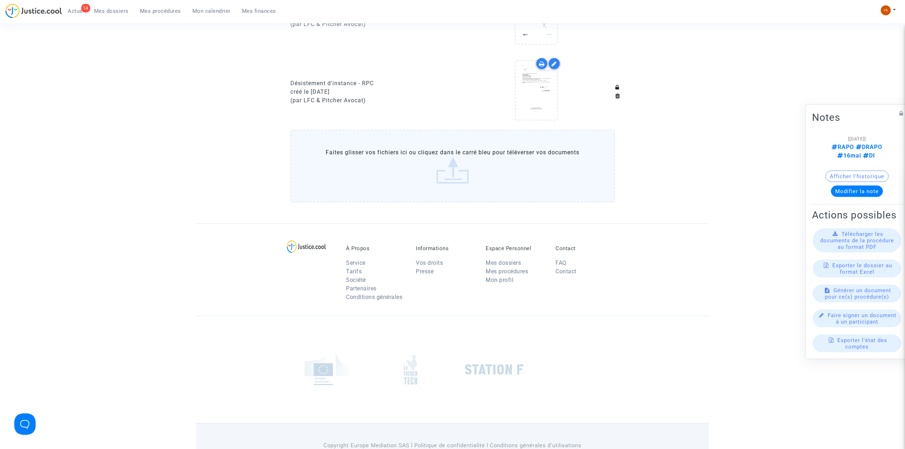
scroll to position [380, 0]
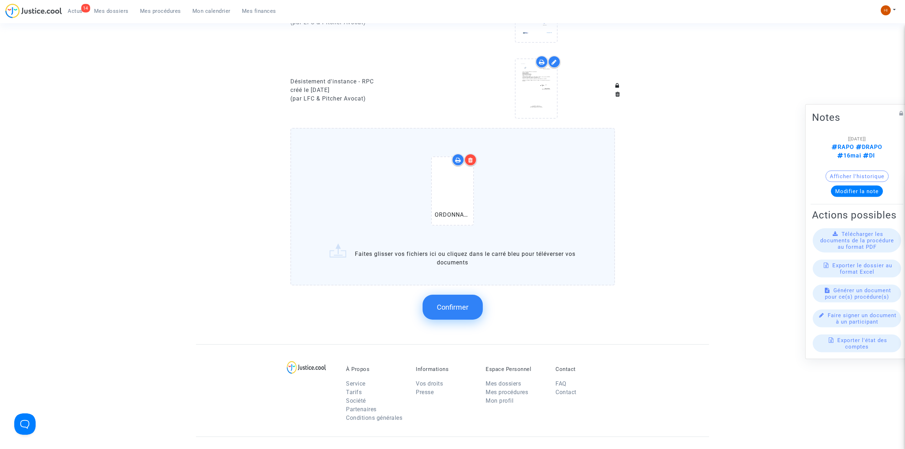
click at [468, 309] on button "Confirmer" at bounding box center [452, 307] width 60 height 25
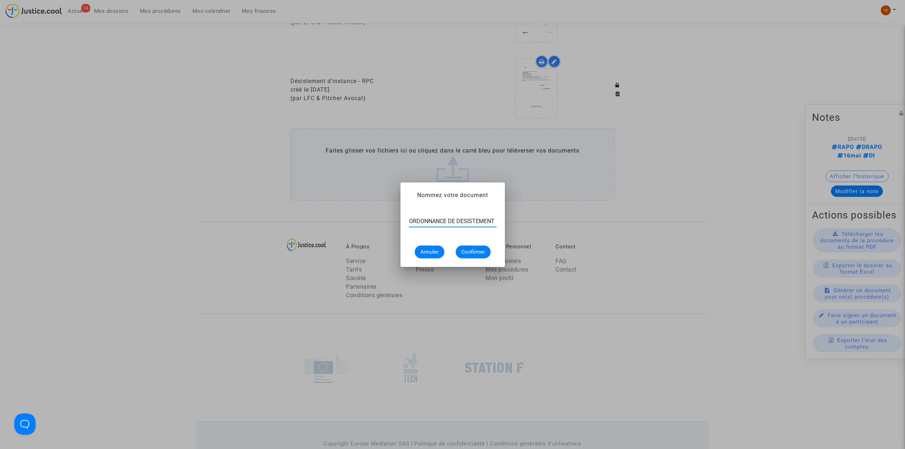
scroll to position [0, 0]
type input "ORDONNANCE DE DESISTEMENT"
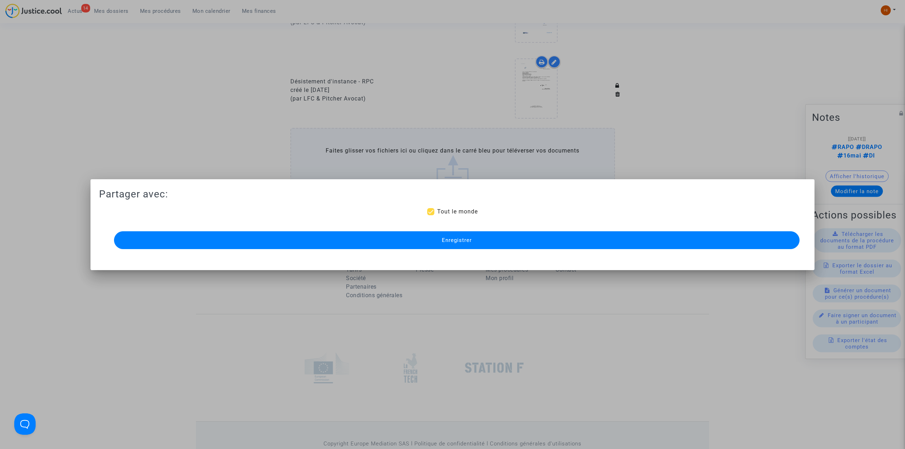
click at [446, 234] on button "Enregistrer" at bounding box center [456, 240] width 685 height 18
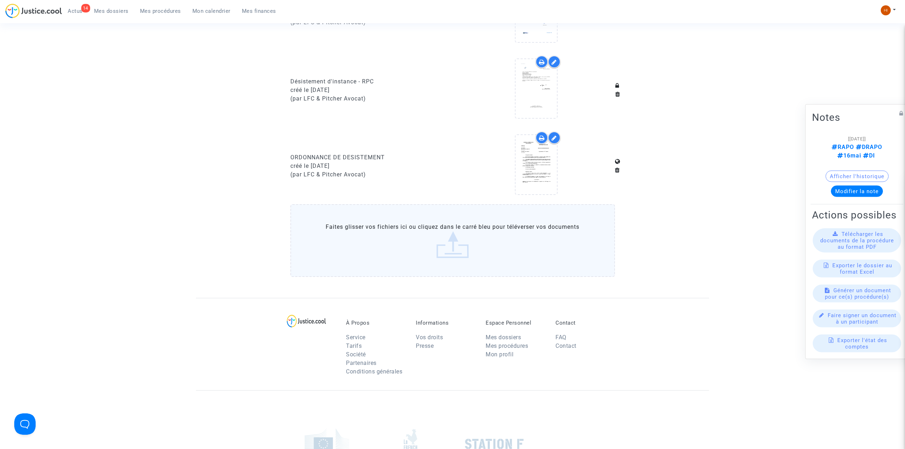
click at [147, 9] on span "Mes procédures" at bounding box center [160, 11] width 41 height 6
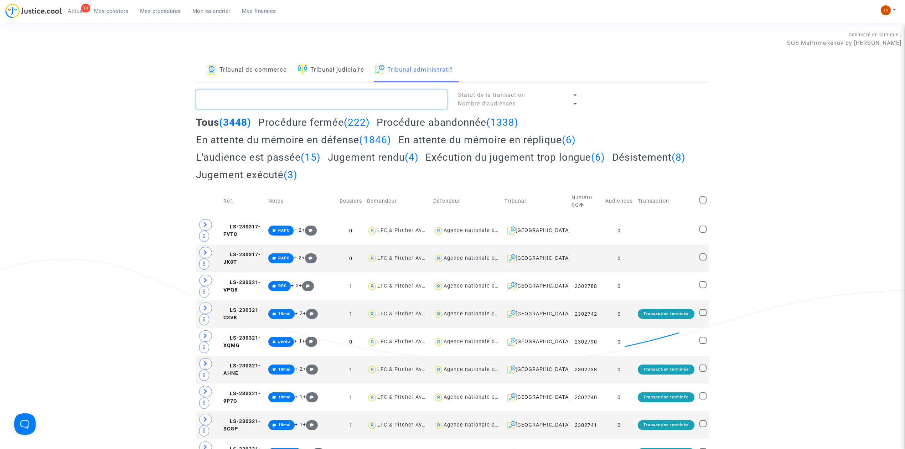
click at [306, 97] on textarea at bounding box center [321, 99] width 251 height 19
paste textarea "ORDONNANCE DE DESISTEMENT 2408748"
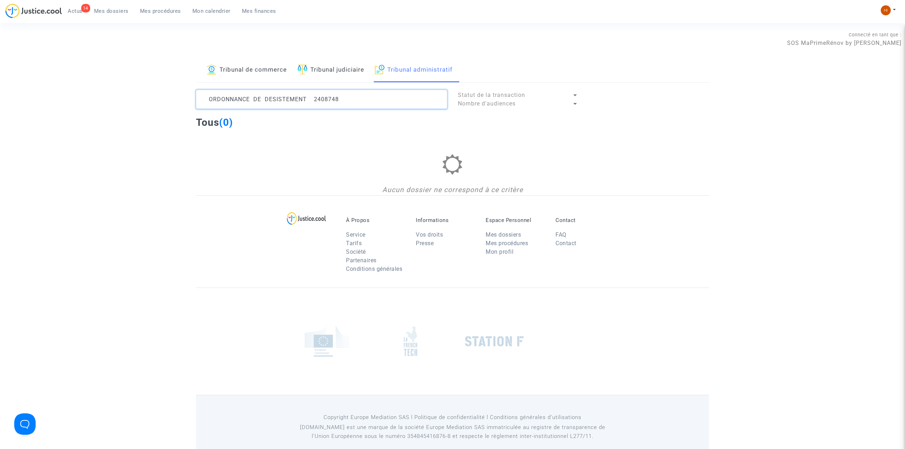
drag, startPoint x: 322, startPoint y: 104, endPoint x: 209, endPoint y: 98, distance: 113.4
click at [209, 98] on textarea at bounding box center [321, 99] width 251 height 19
click at [300, 97] on textarea at bounding box center [321, 99] width 251 height 19
drag, startPoint x: 309, startPoint y: 97, endPoint x: -347, endPoint y: 43, distance: 658.3
click at [0, 43] on html "14 Actus Mes dossiers Mes procédures Mon calendrier Mes finances Mon profil Cha…" at bounding box center [452, 229] width 905 height 459
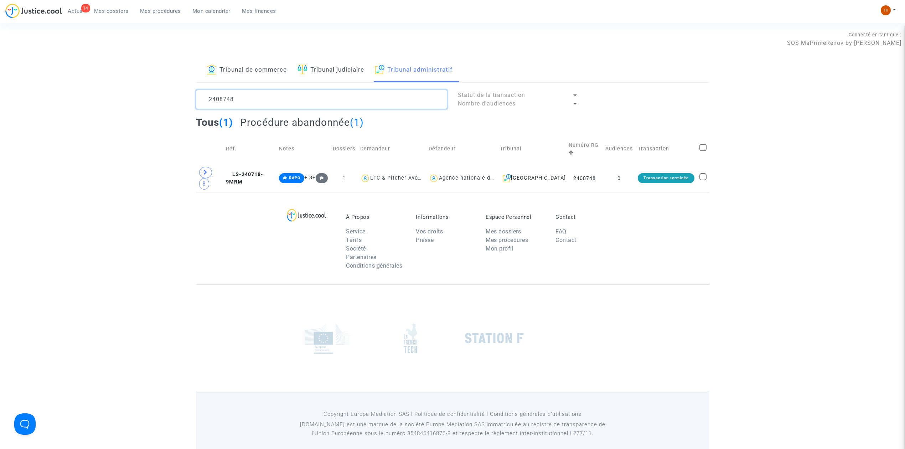
click at [260, 102] on textarea at bounding box center [321, 99] width 251 height 19
drag, startPoint x: 62, startPoint y: 102, endPoint x: 45, endPoint y: 103, distance: 17.2
click at [45, 103] on div "Tribunal de commerce Tribunal judiciaire Tribunal administratif 2408752 Statut …" at bounding box center [452, 125] width 905 height 134
type textarea "2408752"
click at [257, 177] on copy "LS-240718-BANR" at bounding box center [244, 178] width 37 height 14
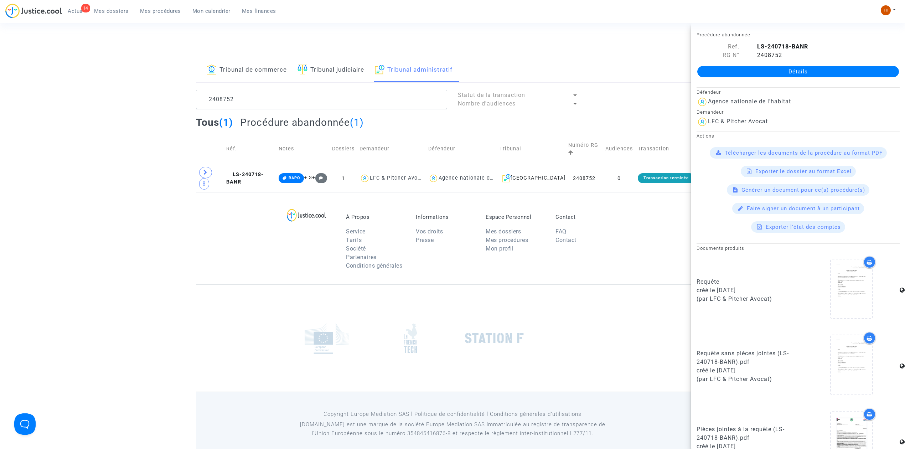
click at [745, 75] on link "Détails" at bounding box center [798, 71] width 202 height 11
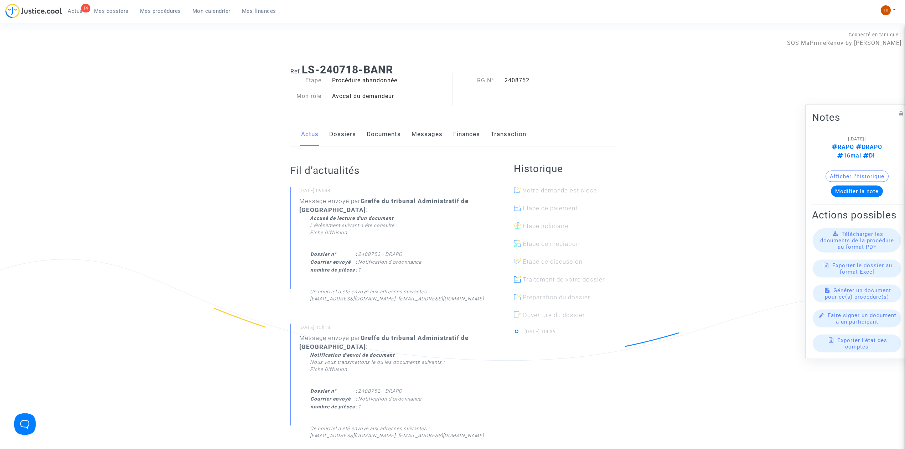
click at [380, 135] on link "Documents" at bounding box center [384, 135] width 34 height 24
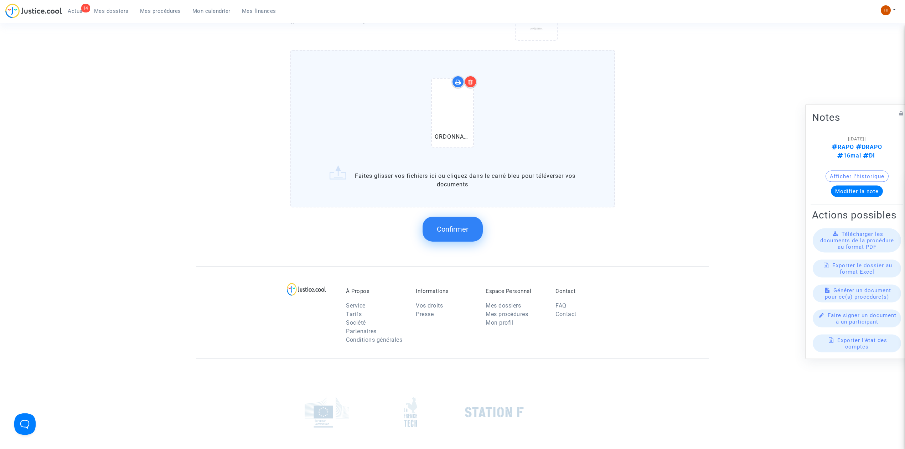
scroll to position [522, 0]
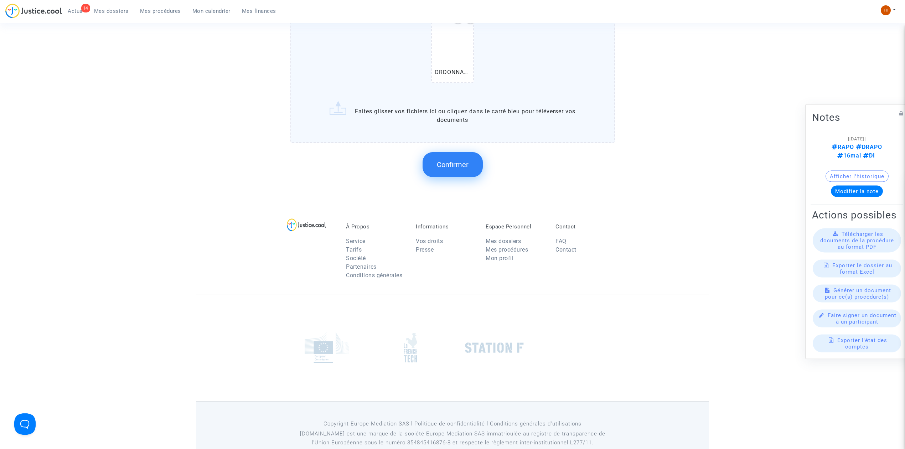
click at [440, 166] on button "Confirmer" at bounding box center [452, 164] width 60 height 25
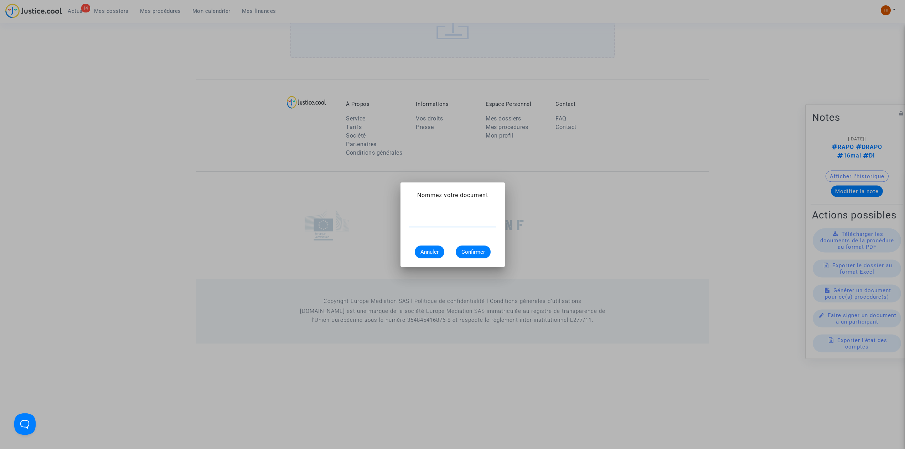
paste input "ORDONNANCE DE DESISTEMENT"
type input "ORDONNANCE DE DESISTEMENT"
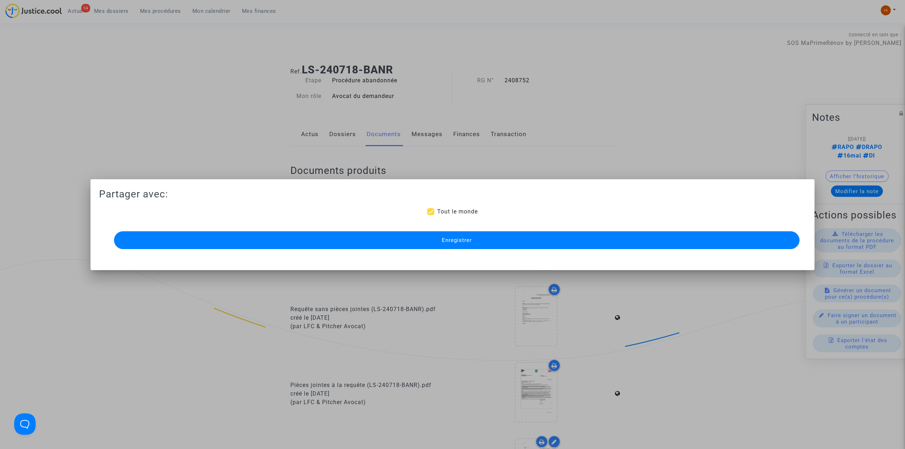
scroll to position [415, 0]
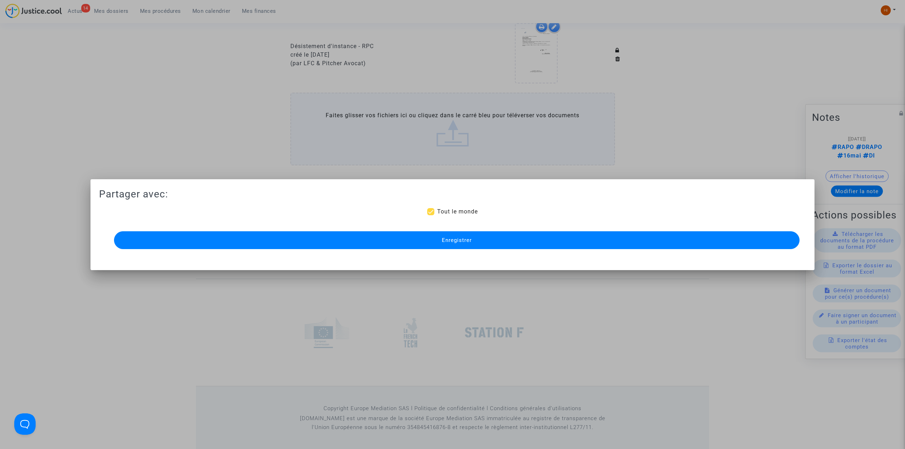
click at [696, 241] on button "Enregistrer" at bounding box center [456, 240] width 685 height 18
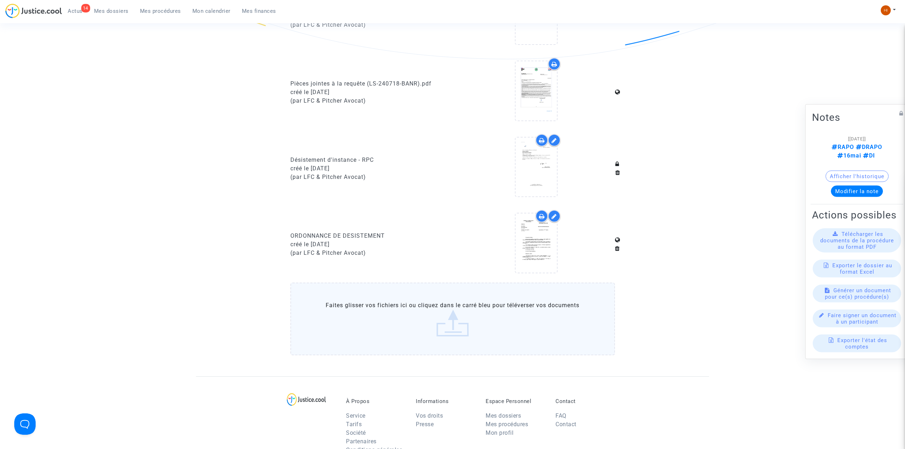
scroll to position [272, 0]
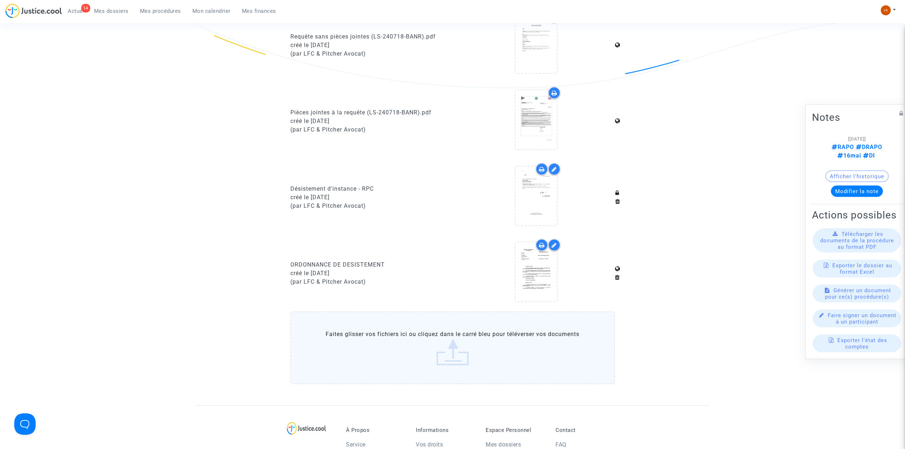
click at [164, 13] on span "Mes procédures" at bounding box center [160, 11] width 41 height 6
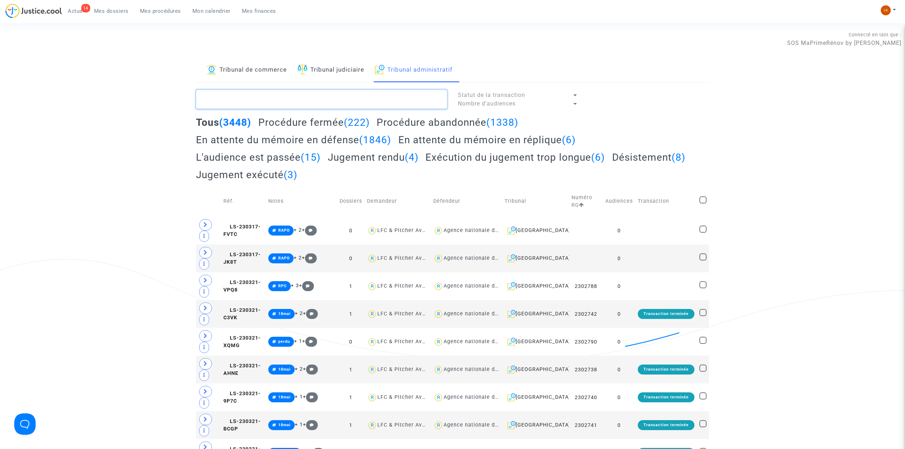
click at [310, 99] on textarea at bounding box center [321, 99] width 251 height 19
paste textarea "2408780"
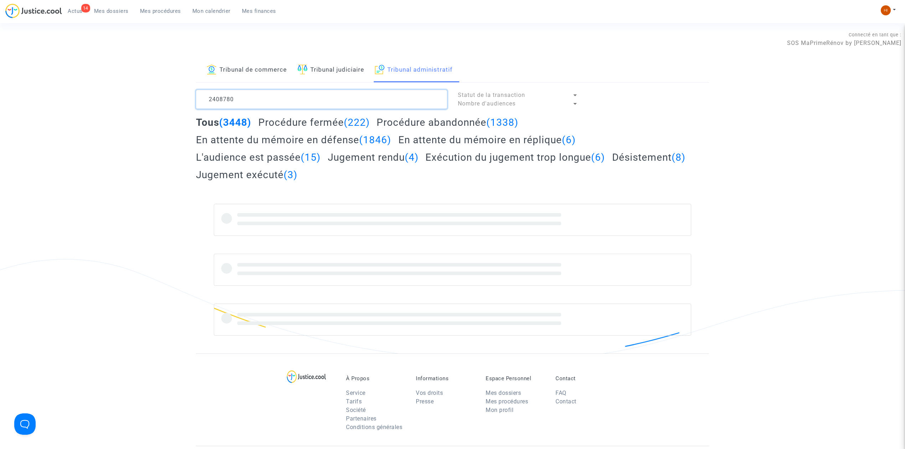
type textarea "2408780"
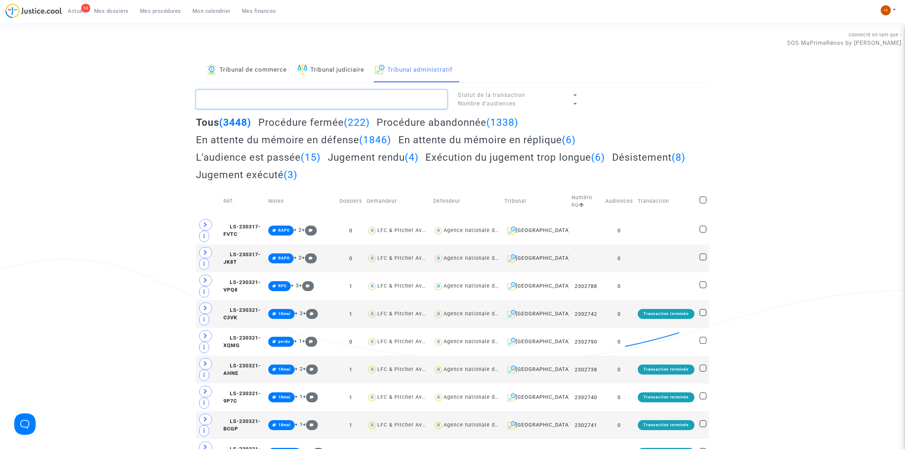
click at [384, 92] on textarea at bounding box center [321, 99] width 251 height 19
paste textarea "2408752"
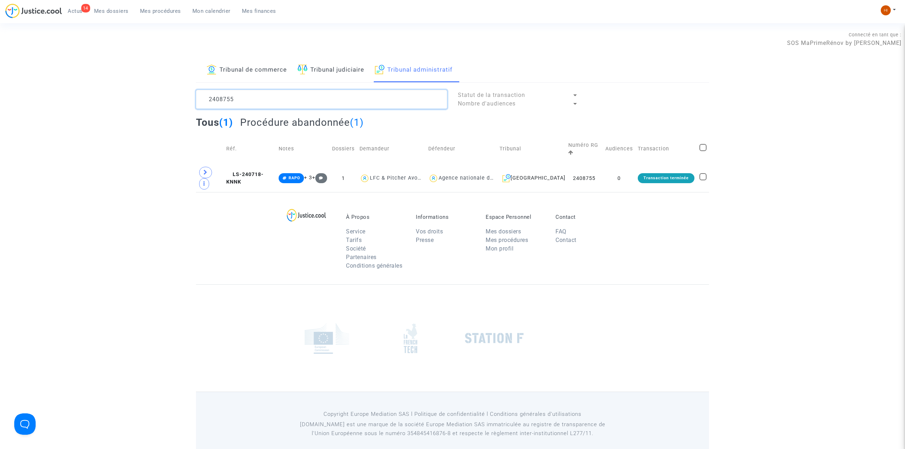
type textarea "2408755"
click at [245, 173] on span "LS-240718-KNNK" at bounding box center [244, 178] width 37 height 14
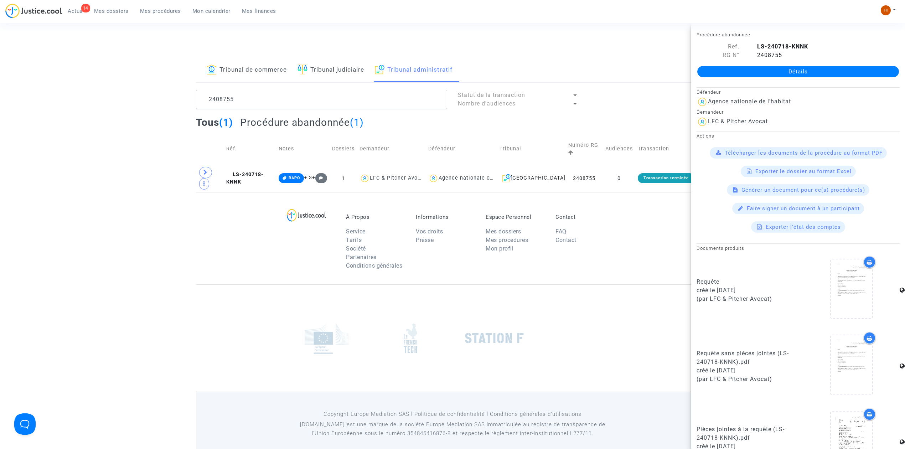
click at [777, 80] on div "Détails" at bounding box center [798, 71] width 214 height 24
click at [708, 75] on link "Détails" at bounding box center [798, 71] width 202 height 11
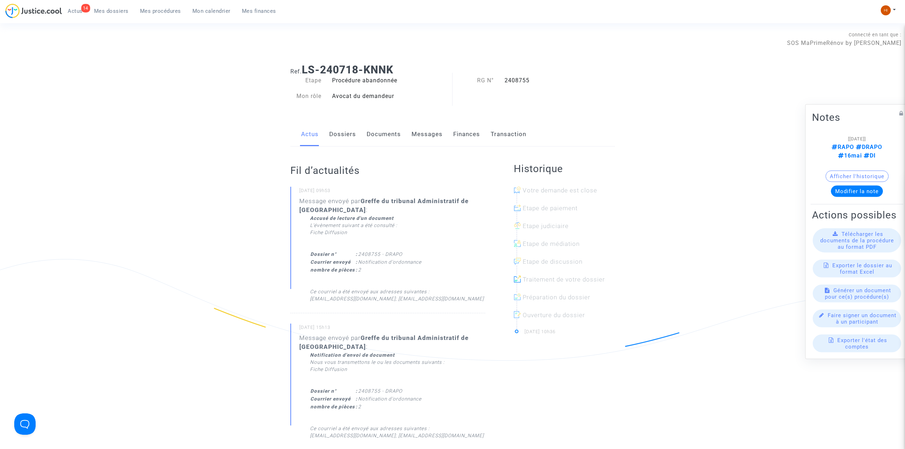
click at [392, 137] on link "Documents" at bounding box center [384, 135] width 34 height 24
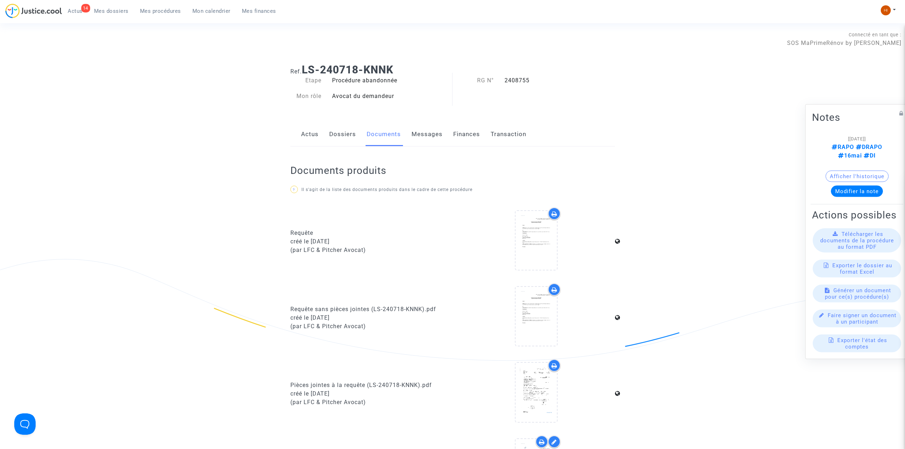
scroll to position [332, 0]
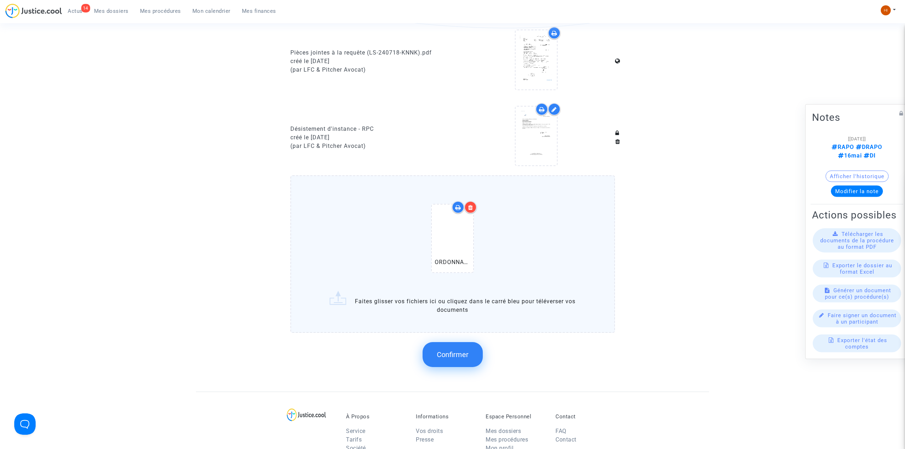
click at [466, 350] on span "Confirmer" at bounding box center [453, 354] width 32 height 9
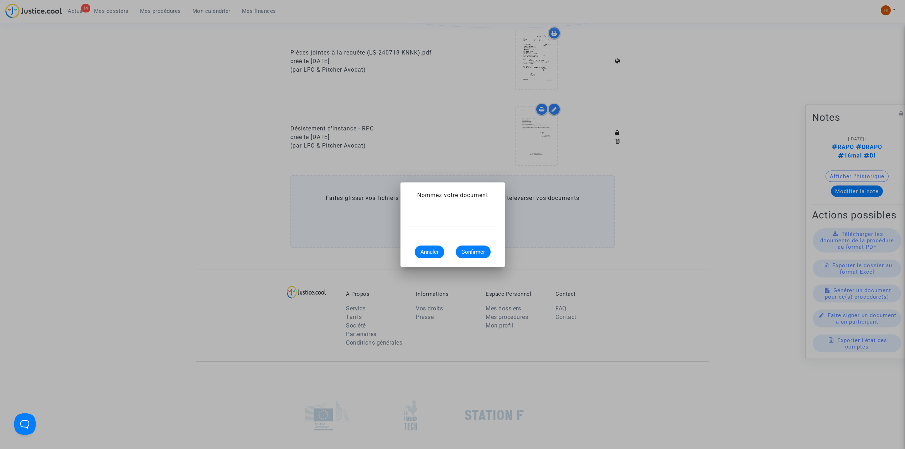
scroll to position [0, 0]
paste input "ORDONNANCE DE DESISTEMENT"
type input "ORDONNANCE DE DESISTEMENT"
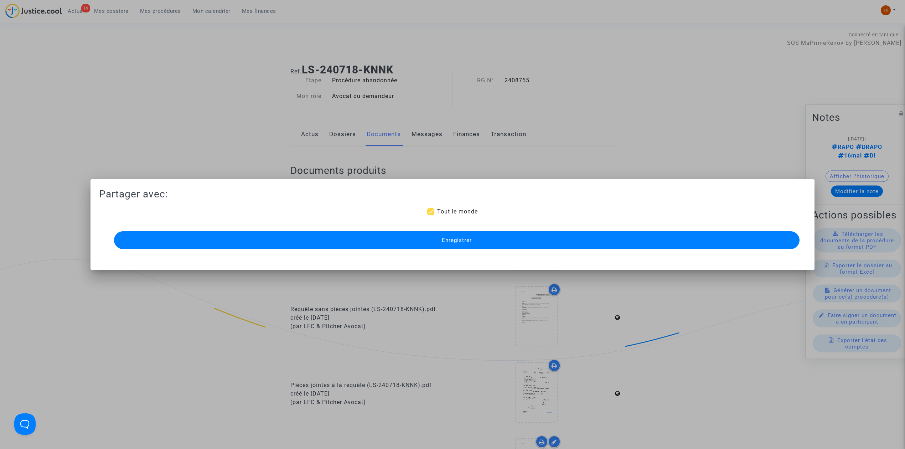
scroll to position [332, 0]
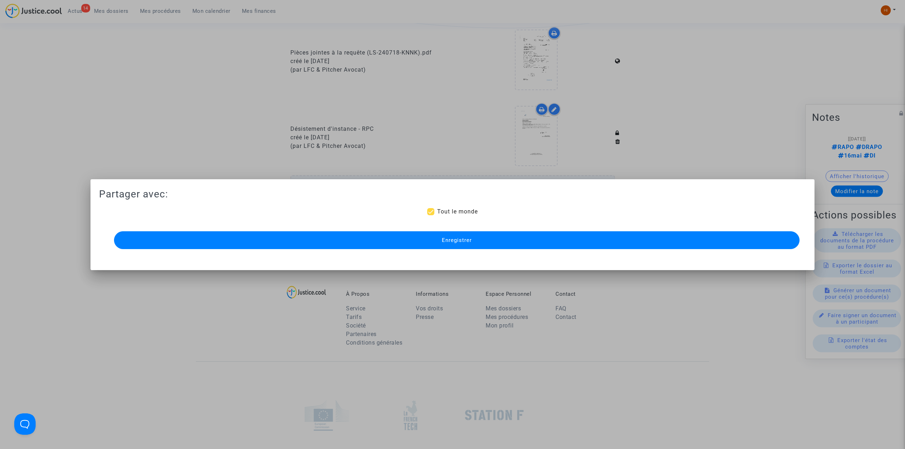
click at [328, 232] on button "Enregistrer" at bounding box center [456, 240] width 685 height 18
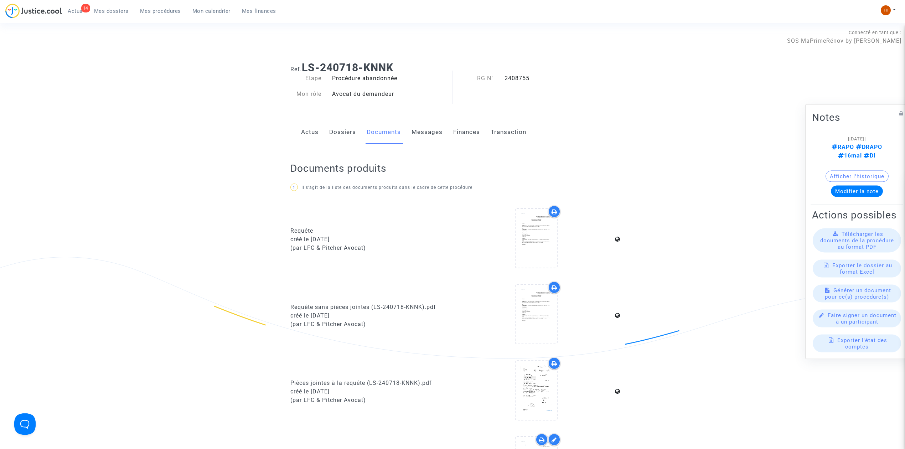
scroll to position [0, 0]
click at [163, 9] on span "Mes procédures" at bounding box center [160, 11] width 41 height 6
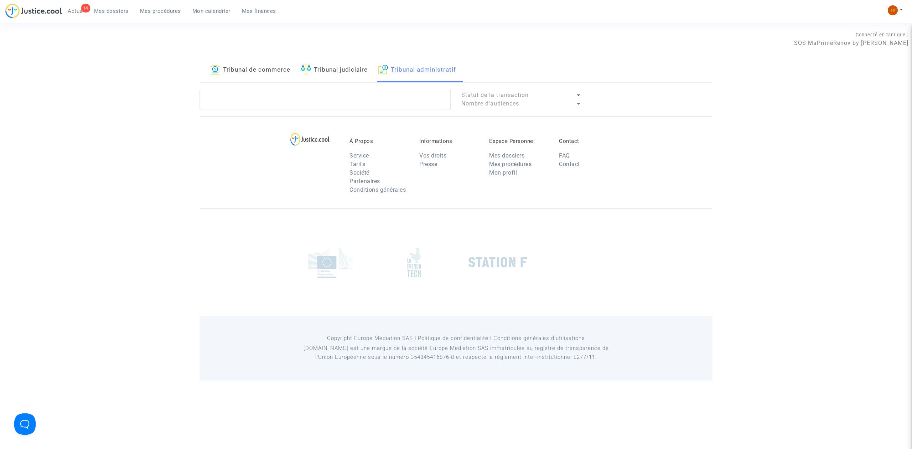
click at [315, 65] on link "Tribunal judiciaire" at bounding box center [334, 70] width 67 height 24
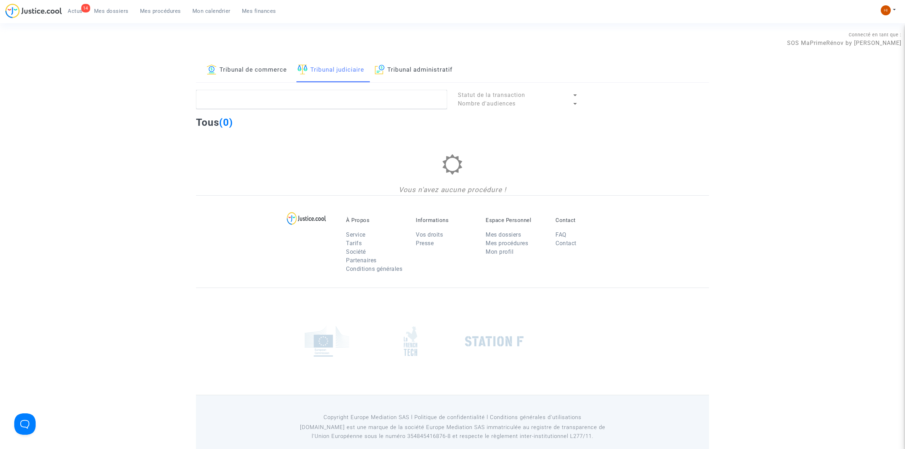
drag, startPoint x: 412, startPoint y: 73, endPoint x: 406, endPoint y: 80, distance: 8.8
click at [412, 73] on link "Tribunal administratif" at bounding box center [414, 70] width 78 height 24
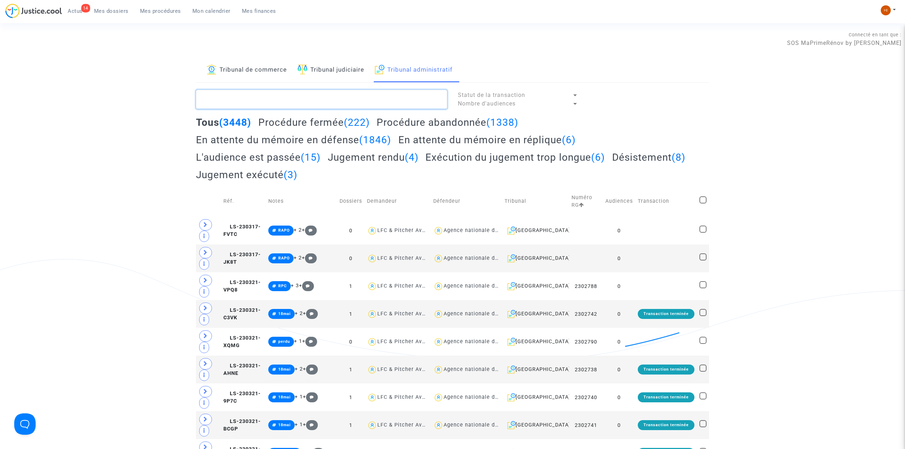
click at [393, 101] on textarea at bounding box center [321, 99] width 251 height 19
paste textarea "2408780"
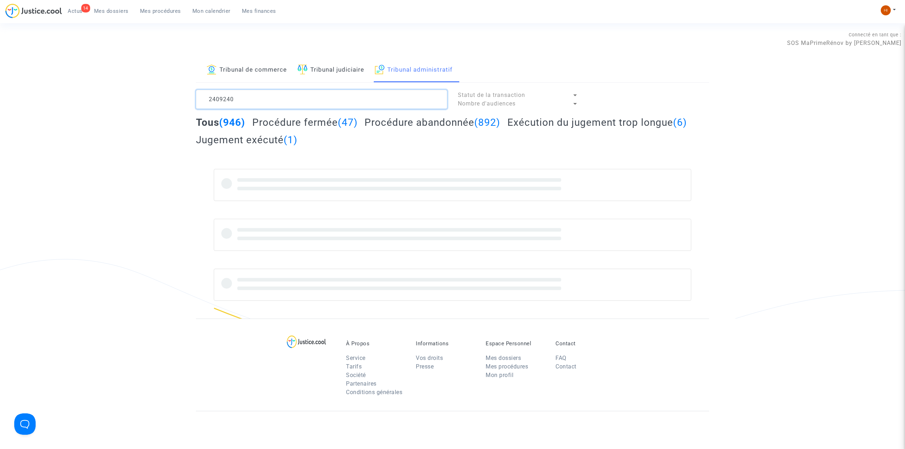
type textarea "2409240"
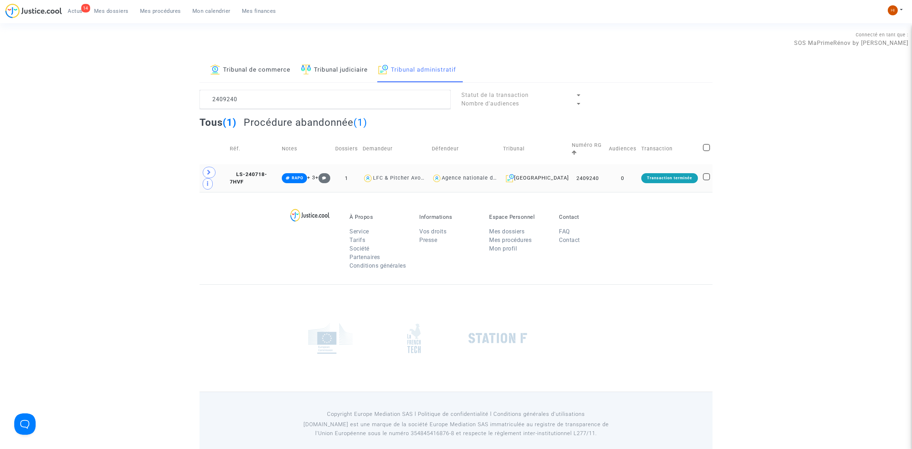
click at [258, 164] on td "LS-240718-7HVF" at bounding box center [253, 178] width 52 height 28
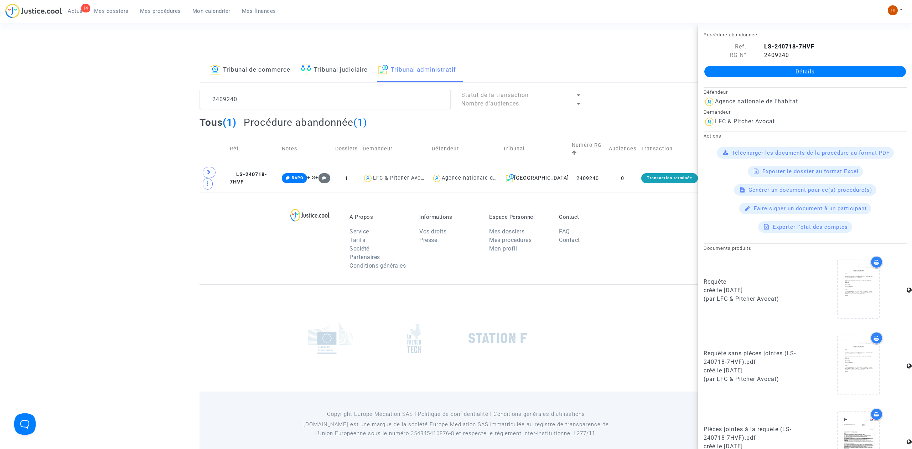
click at [772, 73] on link "Détails" at bounding box center [805, 71] width 202 height 11
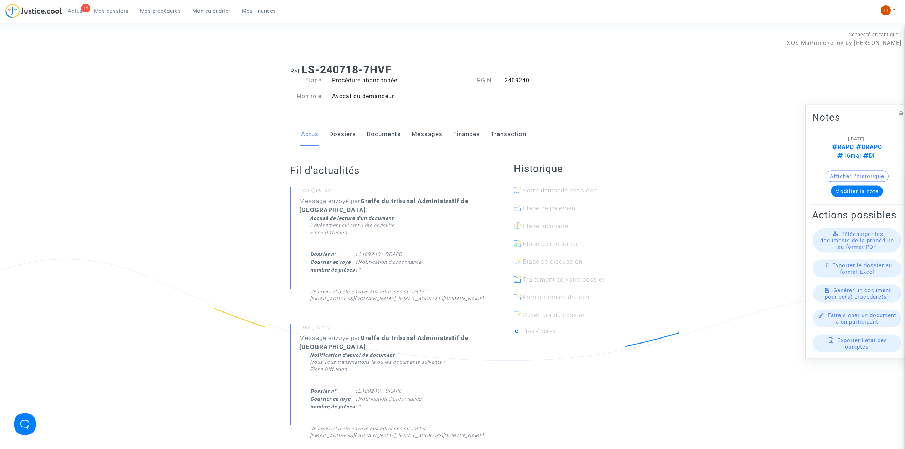
click at [390, 131] on link "Documents" at bounding box center [384, 135] width 34 height 24
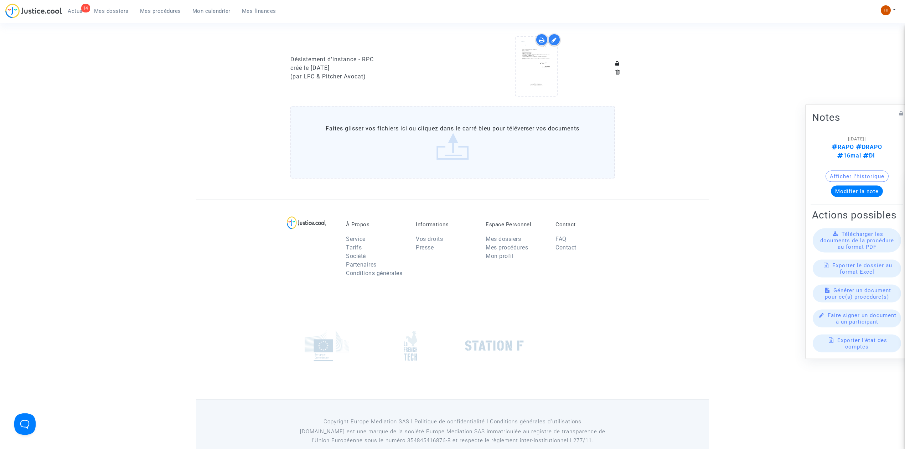
scroll to position [415, 0]
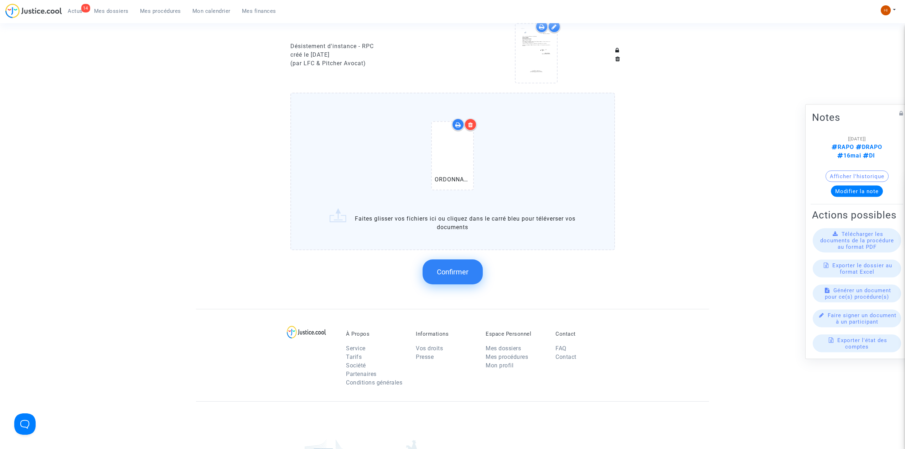
click at [454, 269] on span "Confirmer" at bounding box center [453, 271] width 32 height 9
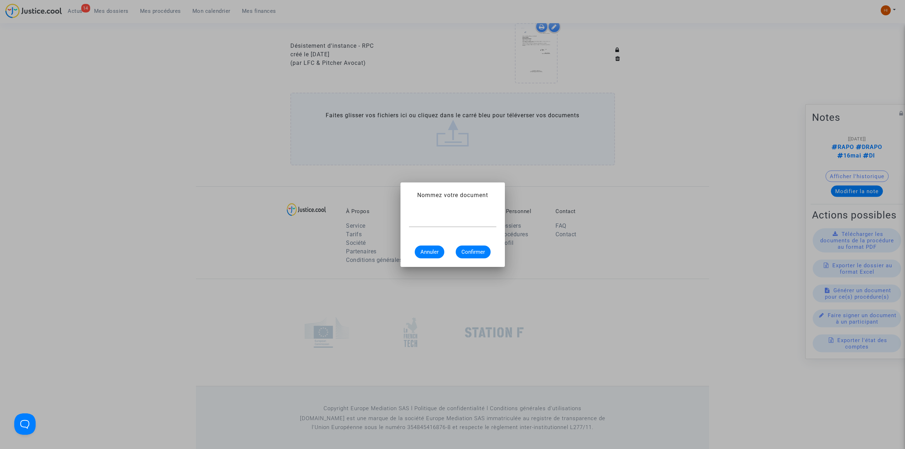
scroll to position [0, 0]
paste input "ORDONNANCE DE DESISTEMENT 2409247"
type input "ORDONNANCE DE DESISTEMENT"
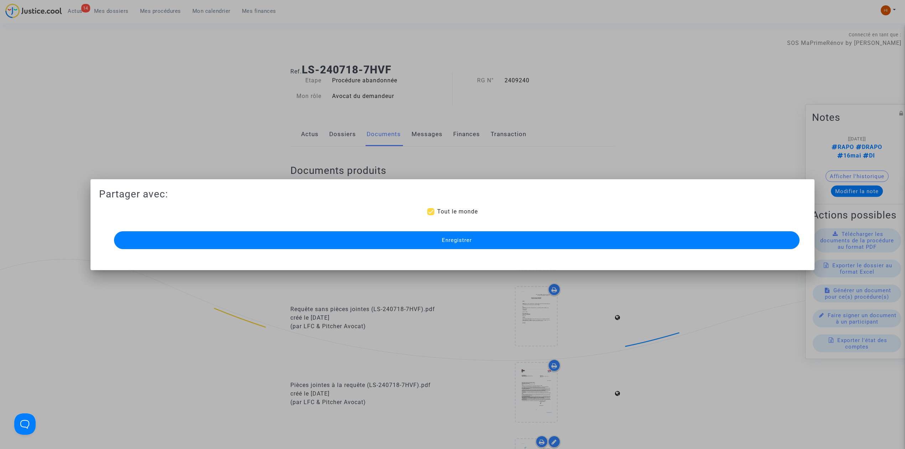
scroll to position [415, 0]
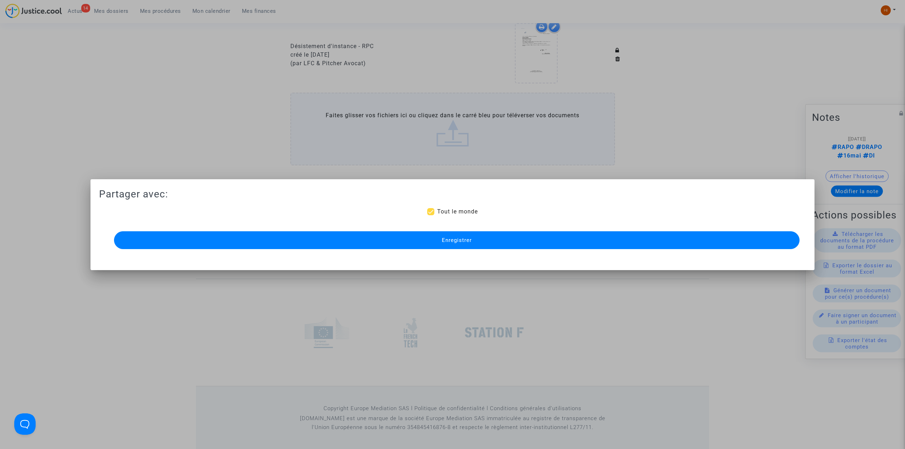
click at [501, 243] on button "Enregistrer" at bounding box center [456, 240] width 685 height 18
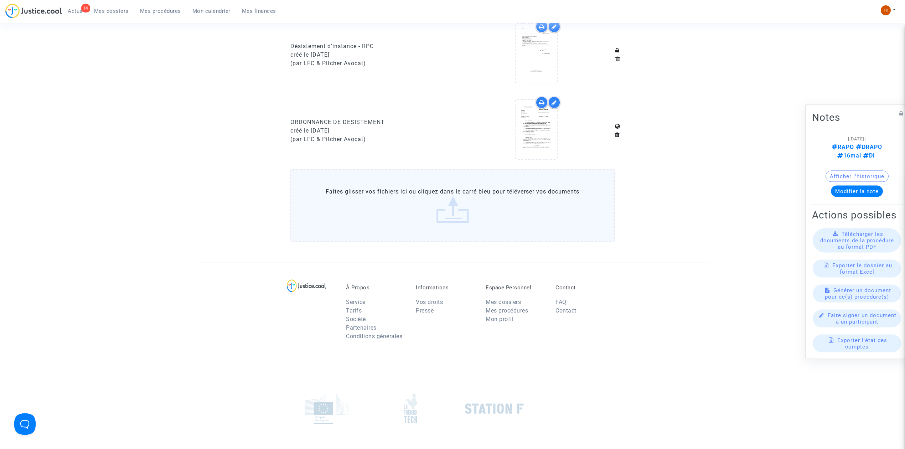
click at [163, 20] on div "14 Actus Mes dossiers Mes procédures Mon calendrier Mes finances" at bounding box center [143, 14] width 276 height 20
click at [163, 12] on span "Mes procédures" at bounding box center [160, 11] width 41 height 6
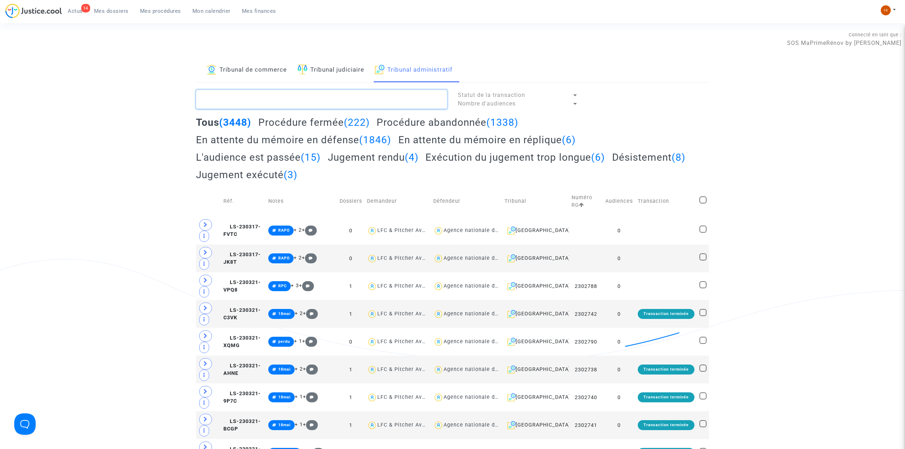
click at [341, 93] on textarea at bounding box center [321, 99] width 251 height 19
paste textarea "ORDONNANCE DE DESISTEMENT 2409247"
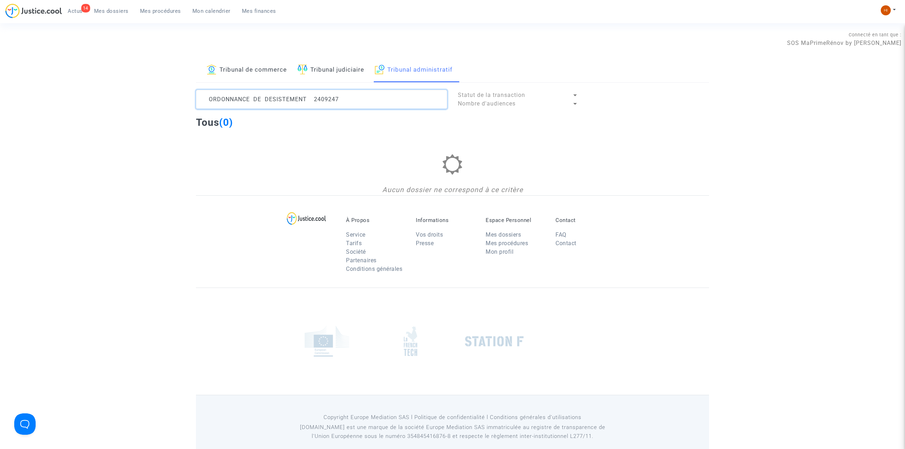
drag, startPoint x: 310, startPoint y: 100, endPoint x: -132, endPoint y: 62, distance: 443.6
click at [0, 62] on html "14 Actus Mes dossiers Mes procédures Mon calendrier Mes finances Mon profil Cha…" at bounding box center [452, 229] width 905 height 459
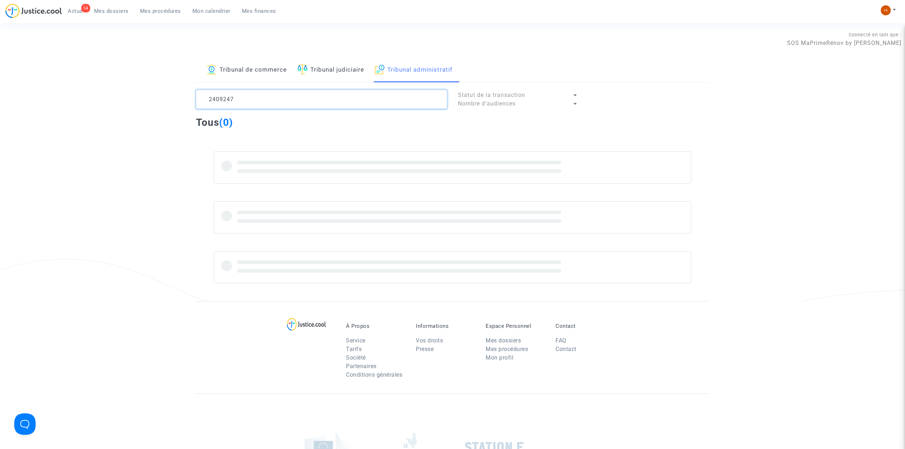
drag, startPoint x: 312, startPoint y: 92, endPoint x: 305, endPoint y: 95, distance: 7.7
click at [307, 94] on textarea at bounding box center [321, 99] width 251 height 19
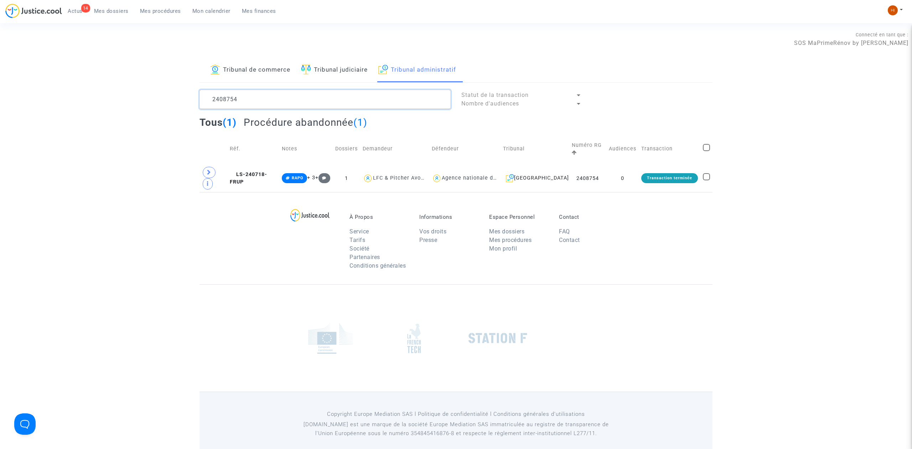
type textarea "2408754"
click at [271, 154] on td "Réf." at bounding box center [253, 149] width 52 height 31
click at [269, 164] on td "LS-240718-FRUP" at bounding box center [253, 178] width 52 height 28
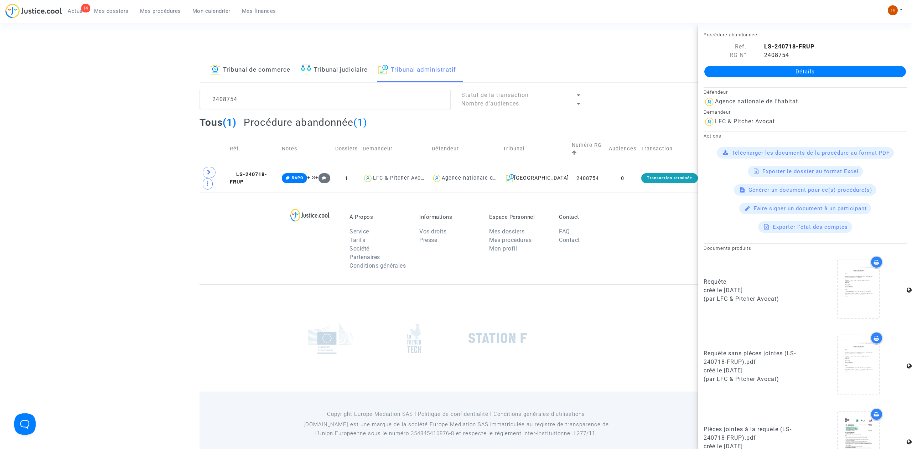
click at [777, 71] on link "Détails" at bounding box center [805, 71] width 202 height 11
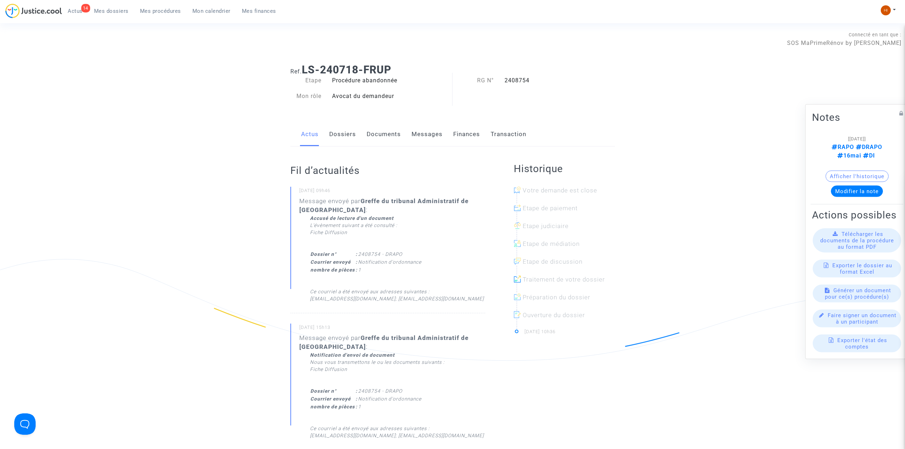
click at [382, 139] on link "Documents" at bounding box center [384, 135] width 34 height 24
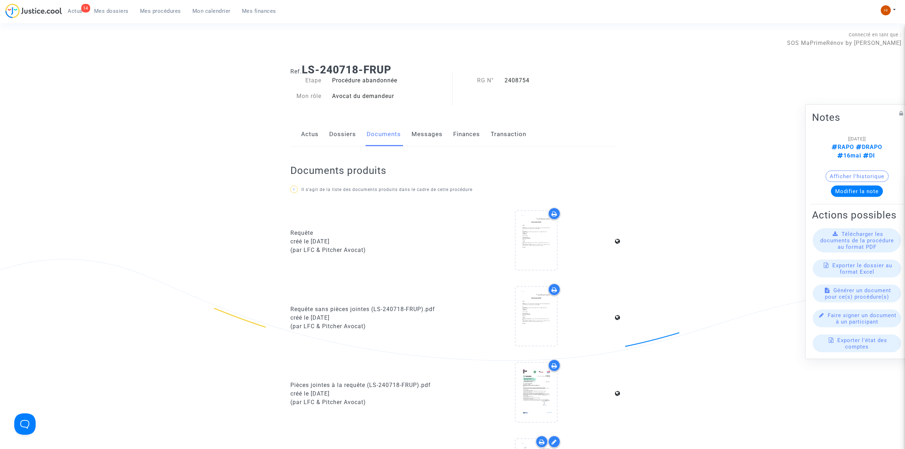
scroll to position [285, 0]
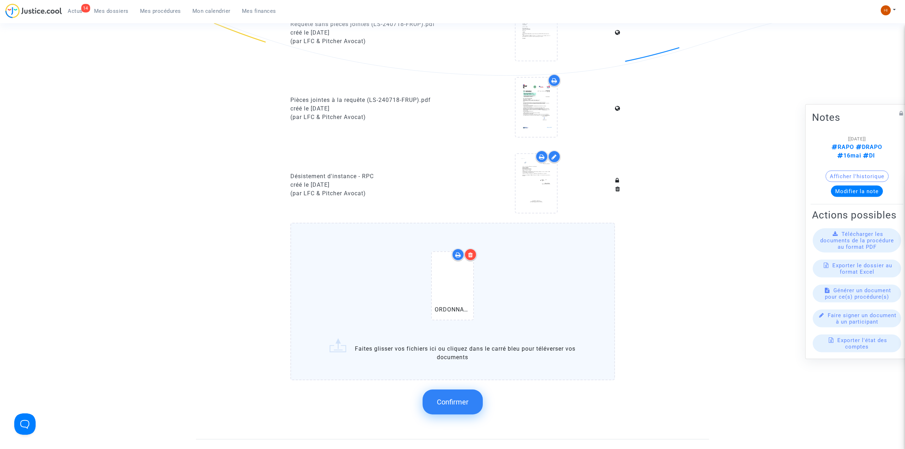
click at [467, 393] on button "Confirmer" at bounding box center [452, 401] width 60 height 25
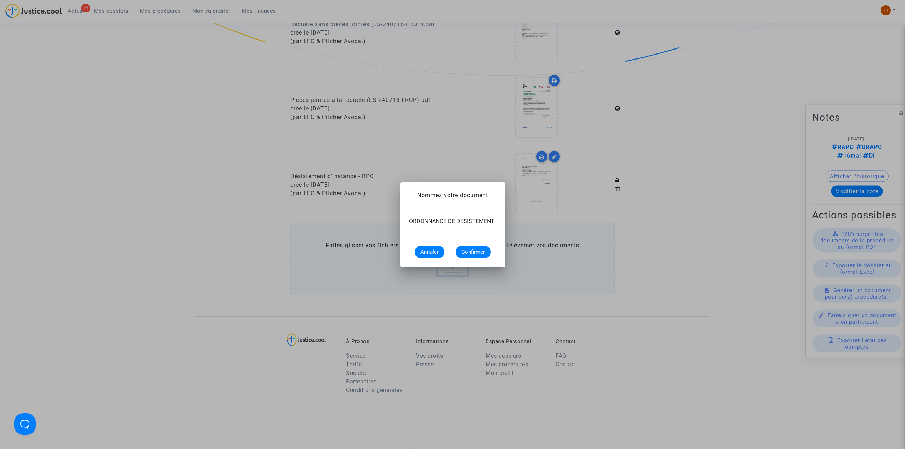
scroll to position [0, 0]
type input "ORDONNANCE DE DESISTEMENT"
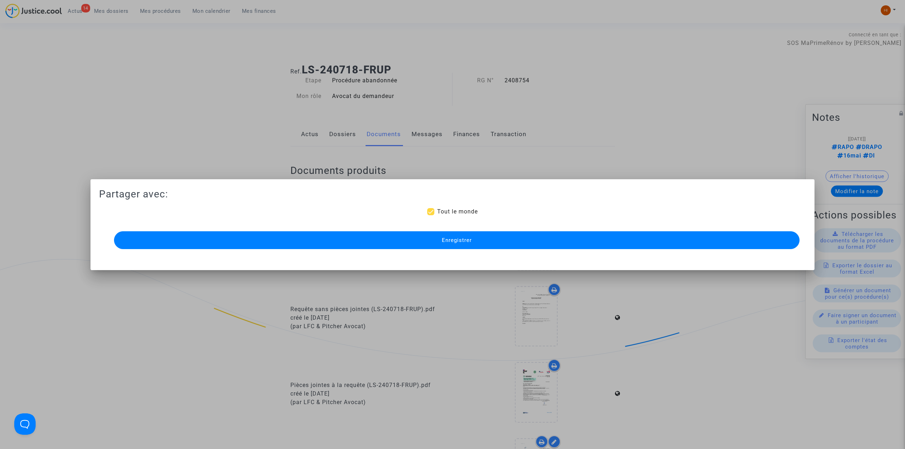
scroll to position [285, 0]
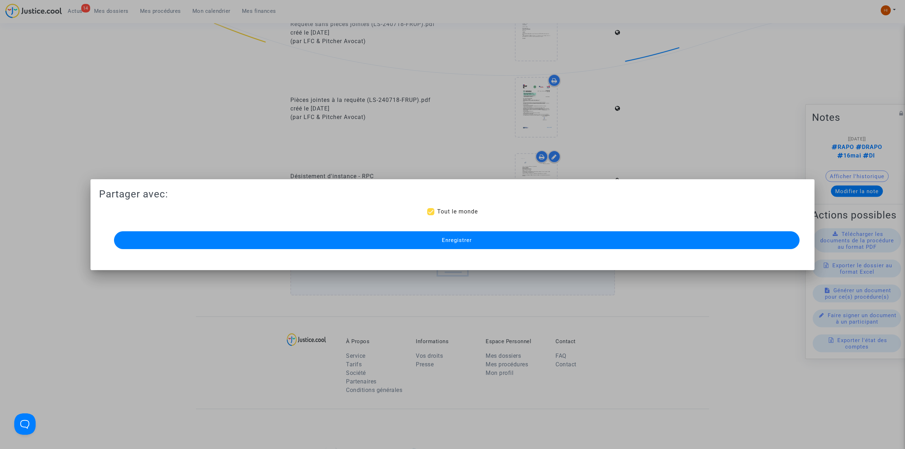
click at [688, 241] on button "Enregistrer" at bounding box center [456, 240] width 685 height 18
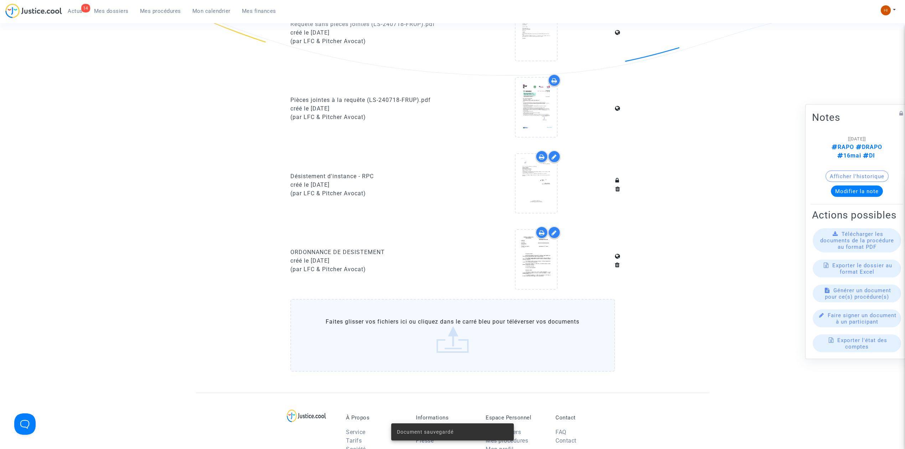
click at [159, 11] on span "Mes procédures" at bounding box center [160, 11] width 41 height 6
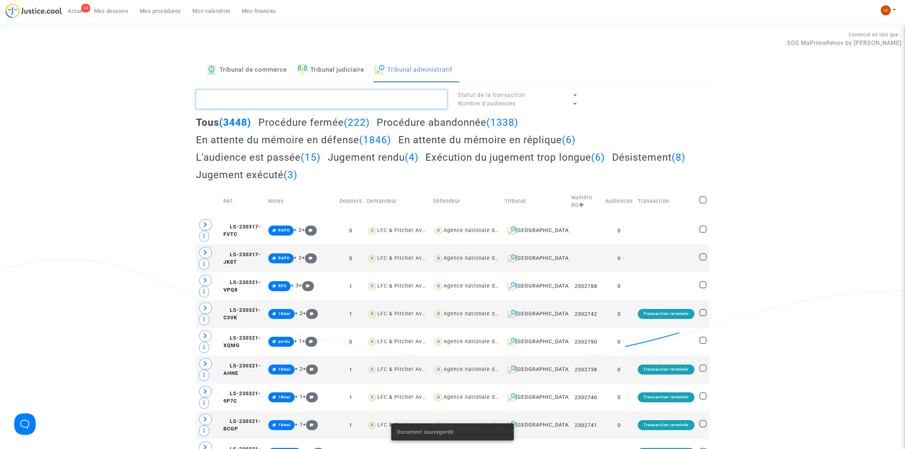
click at [368, 95] on textarea at bounding box center [321, 99] width 251 height 19
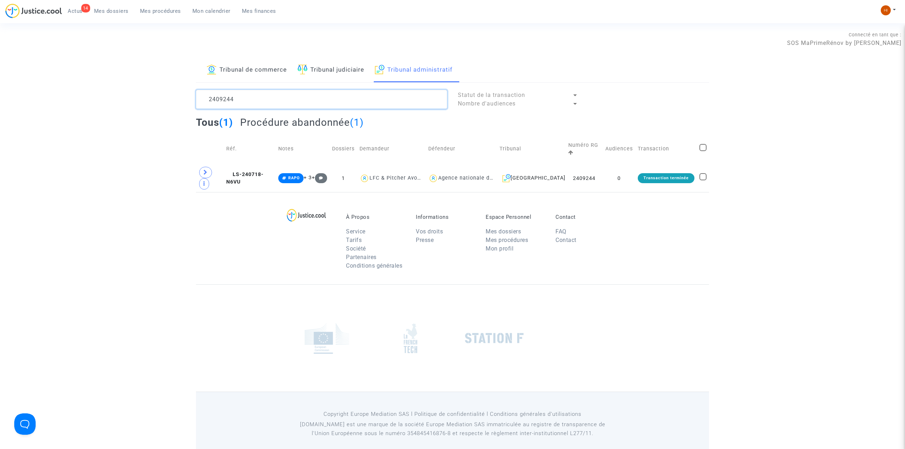
type textarea "2409244"
click at [245, 171] on td "LS-240718-N6VU" at bounding box center [250, 178] width 52 height 28
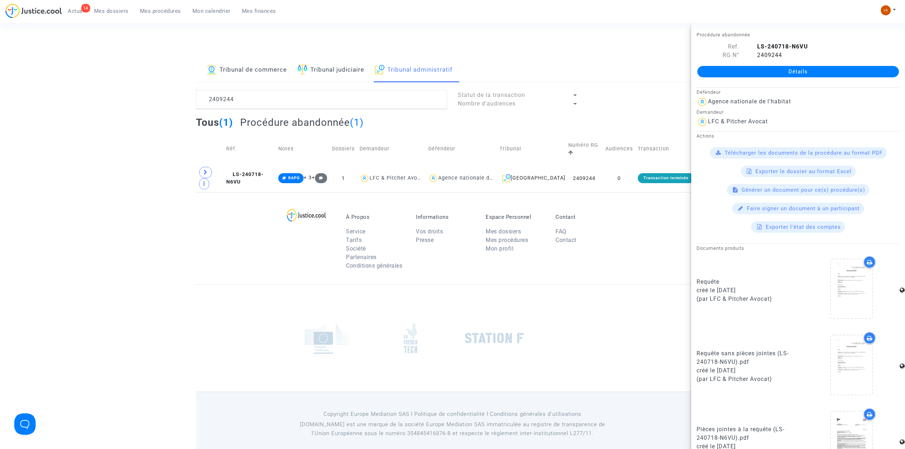
click at [713, 74] on link "Détails" at bounding box center [798, 71] width 202 height 11
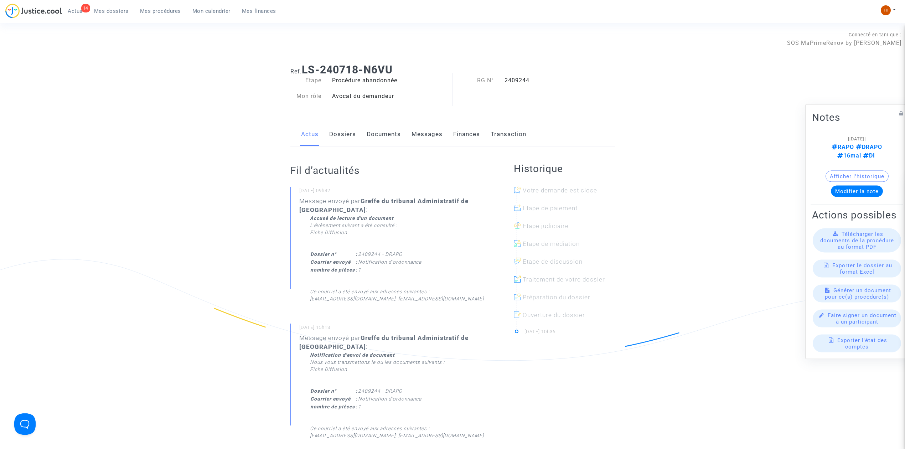
click at [395, 129] on link "Documents" at bounding box center [384, 135] width 34 height 24
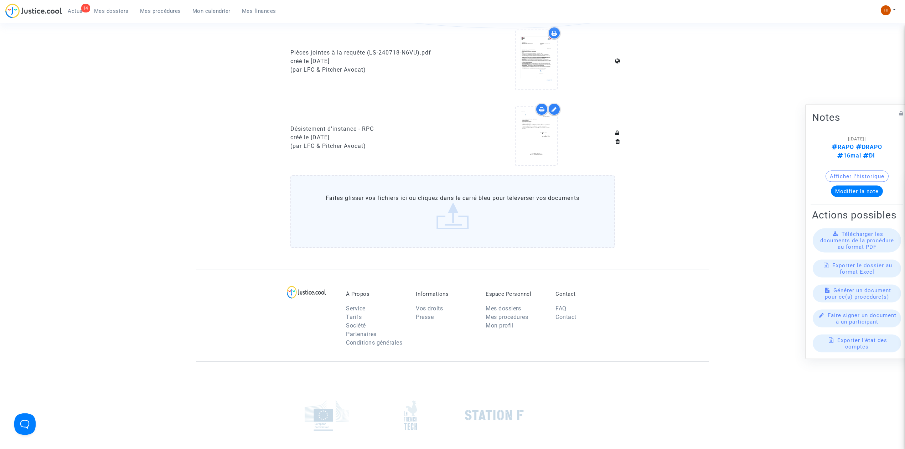
scroll to position [380, 0]
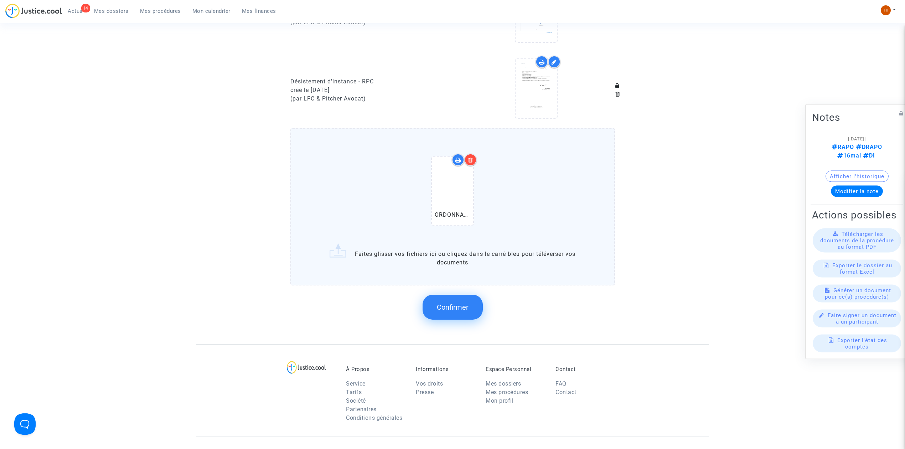
click at [427, 295] on button "Confirmer" at bounding box center [452, 307] width 60 height 25
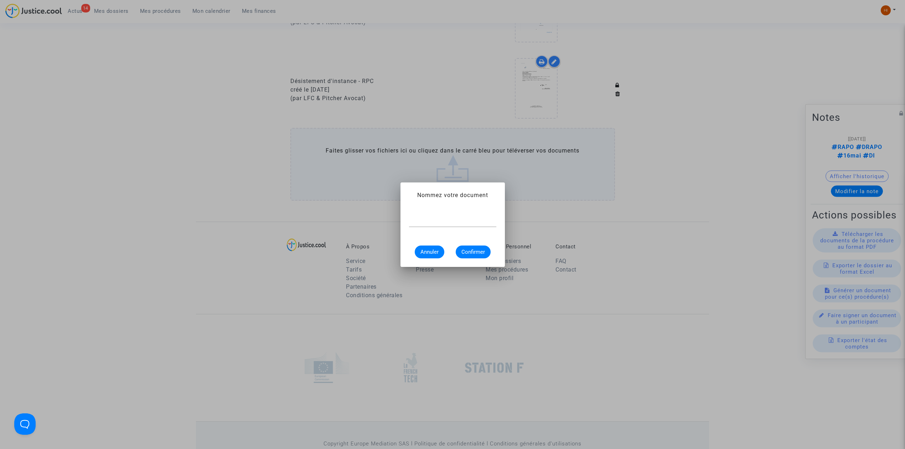
paste input "ORDONNANCE DE DESISTEMENT"
type input "ORDONNANCE DE DESISTEMENT"
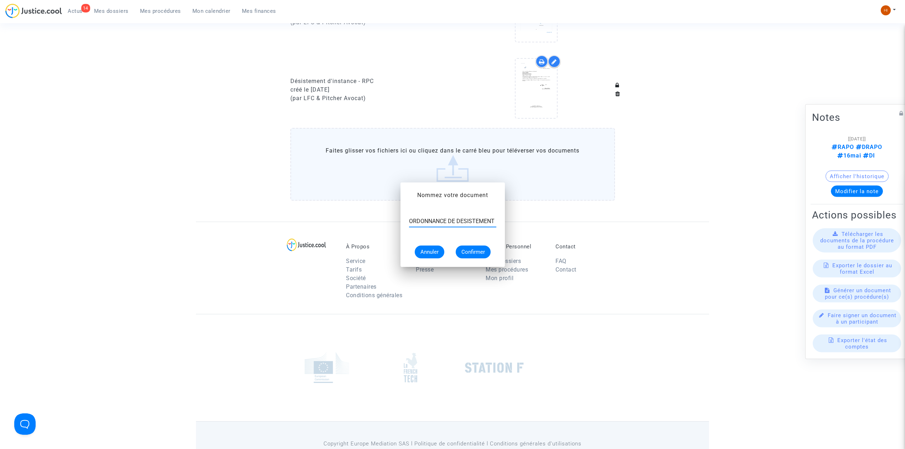
scroll to position [380, 0]
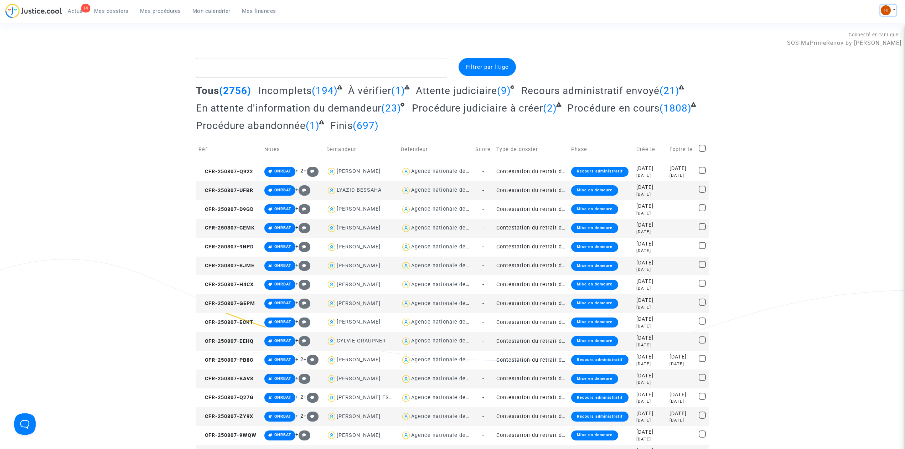
click at [888, 8] on img at bounding box center [885, 10] width 10 height 10
click at [877, 32] on link "Changer de compte" at bounding box center [859, 36] width 72 height 11
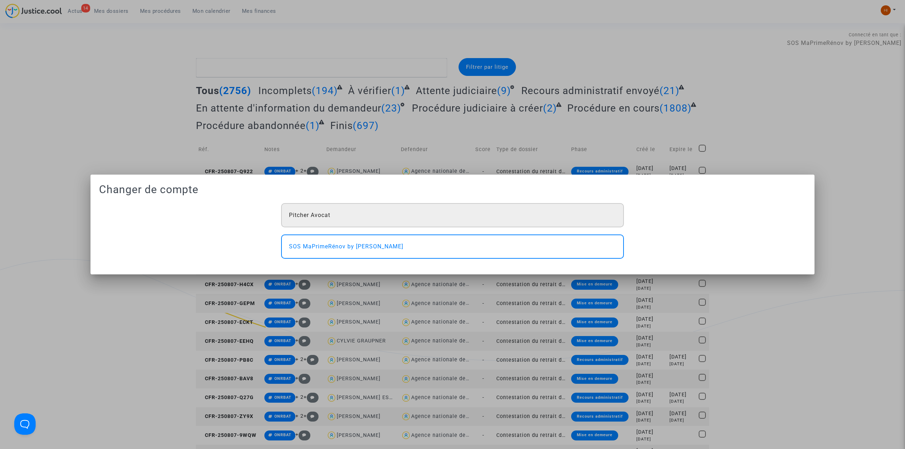
click at [429, 217] on div "Pitcher Avocat" at bounding box center [452, 215] width 343 height 24
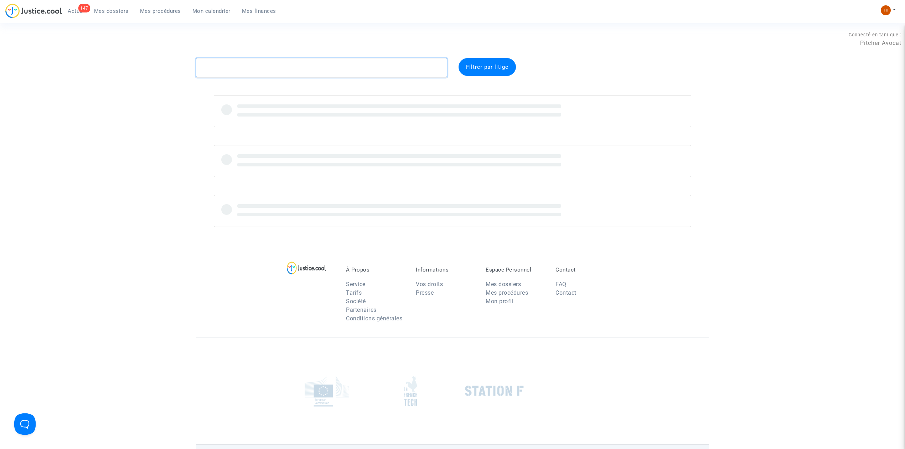
click at [271, 73] on textarea at bounding box center [321, 67] width 251 height 19
